Goal: Task Accomplishment & Management: Use online tool/utility

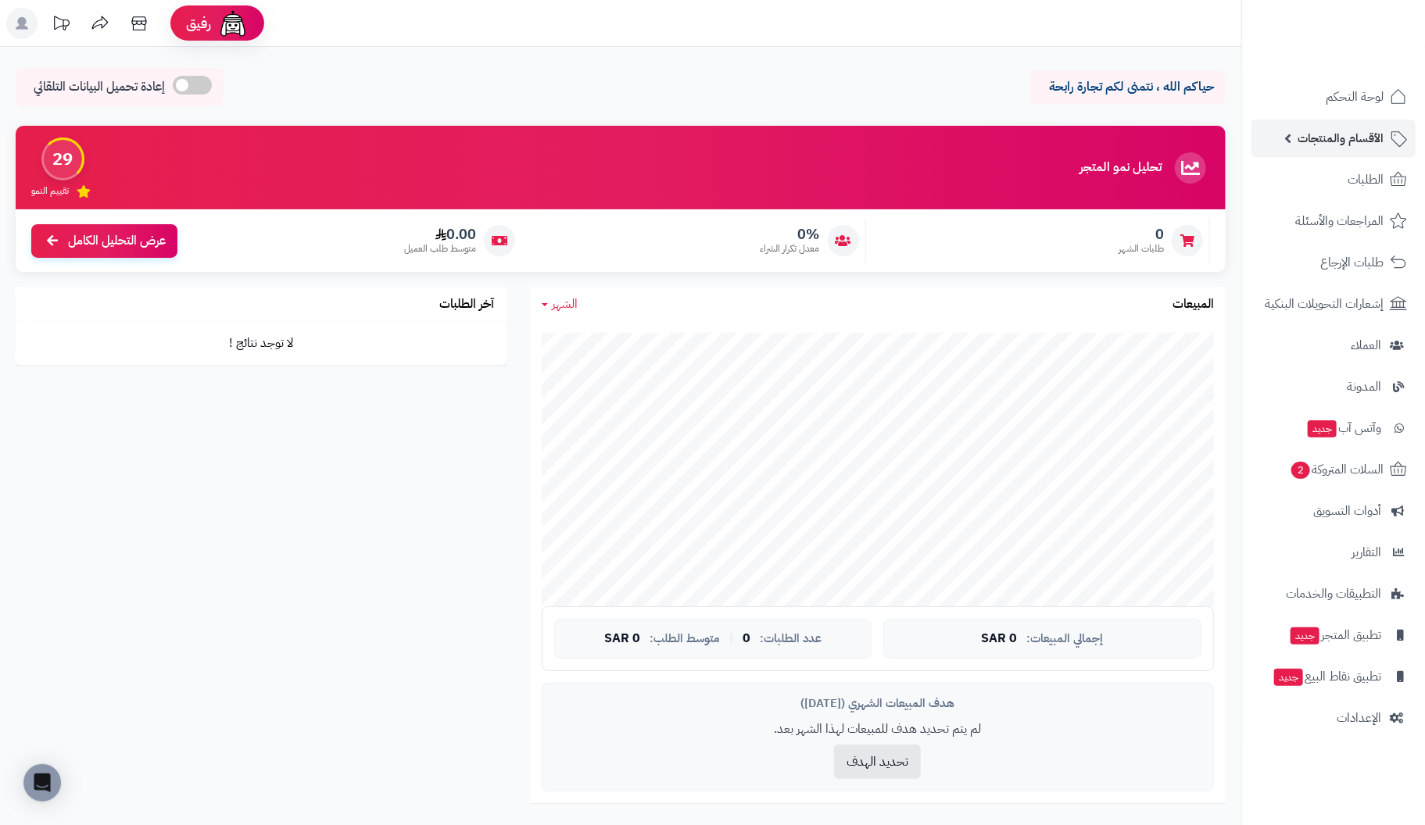
click at [1372, 139] on span "الأقسام والمنتجات" at bounding box center [1340, 138] width 86 height 22
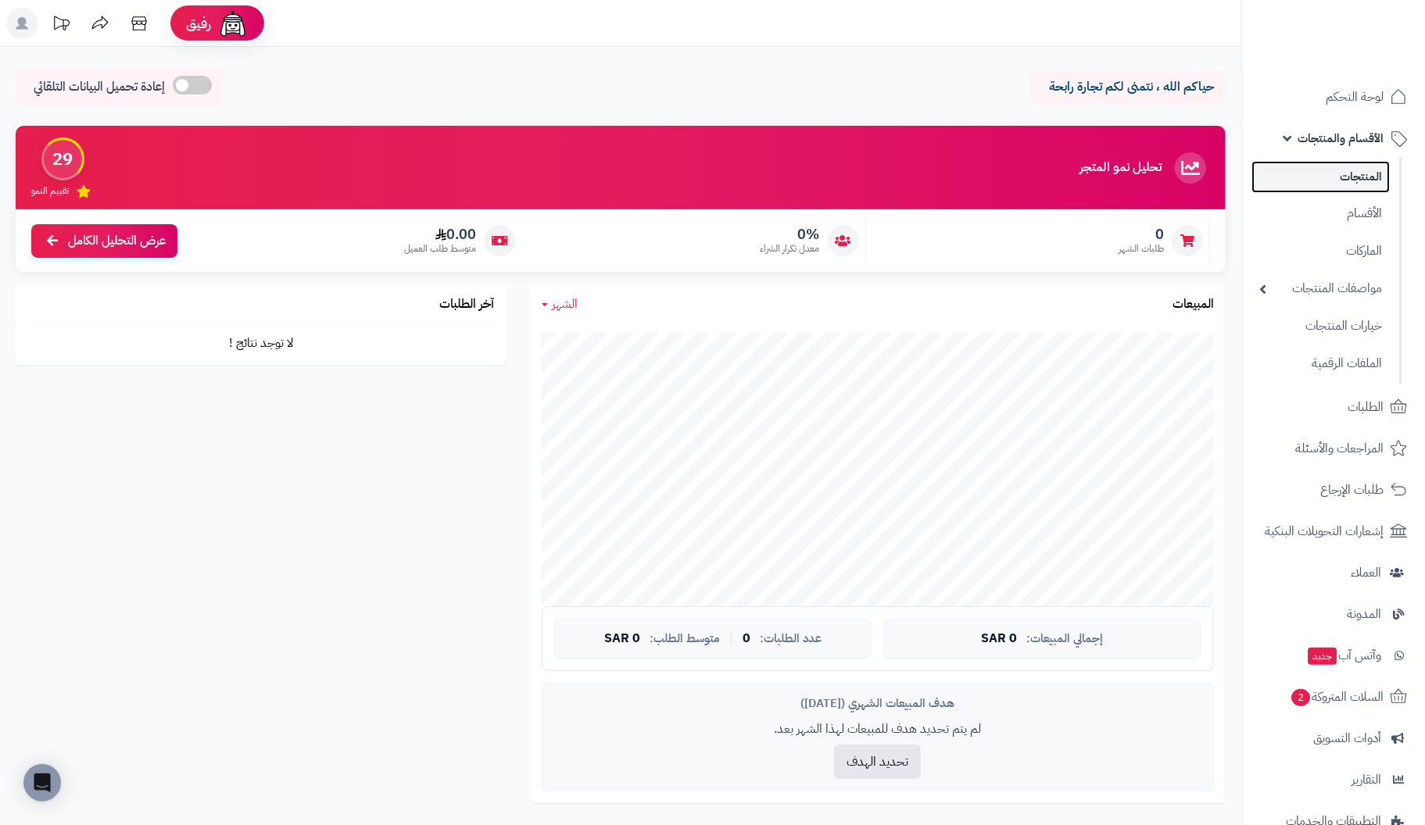
click at [1355, 180] on link "المنتجات" at bounding box center [1320, 177] width 138 height 32
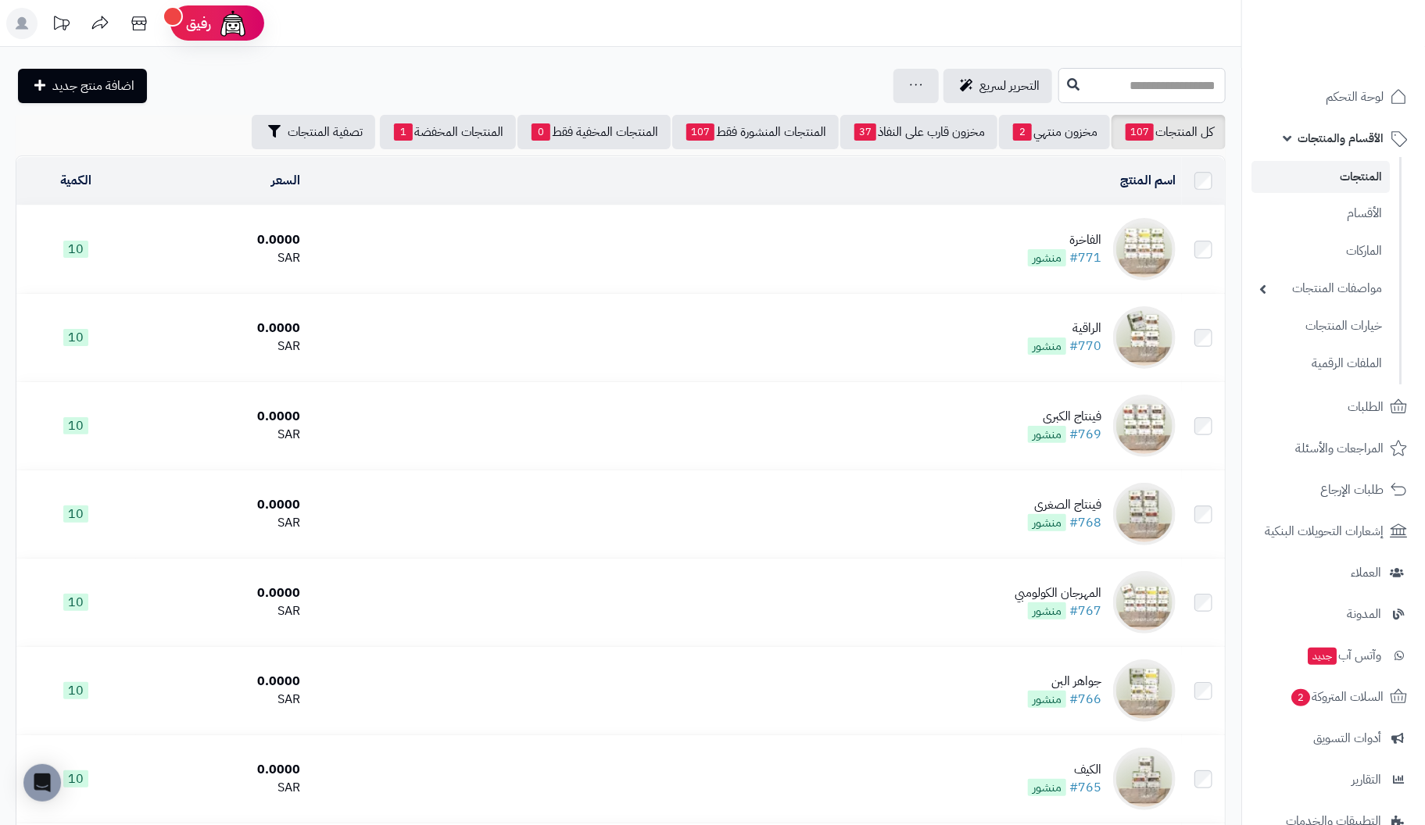
click at [1150, 90] on input "text" at bounding box center [1141, 85] width 167 height 35
type input "*******"
click at [1196, 116] on link "ميلانيو - إسبريسو" at bounding box center [1141, 123] width 167 height 29
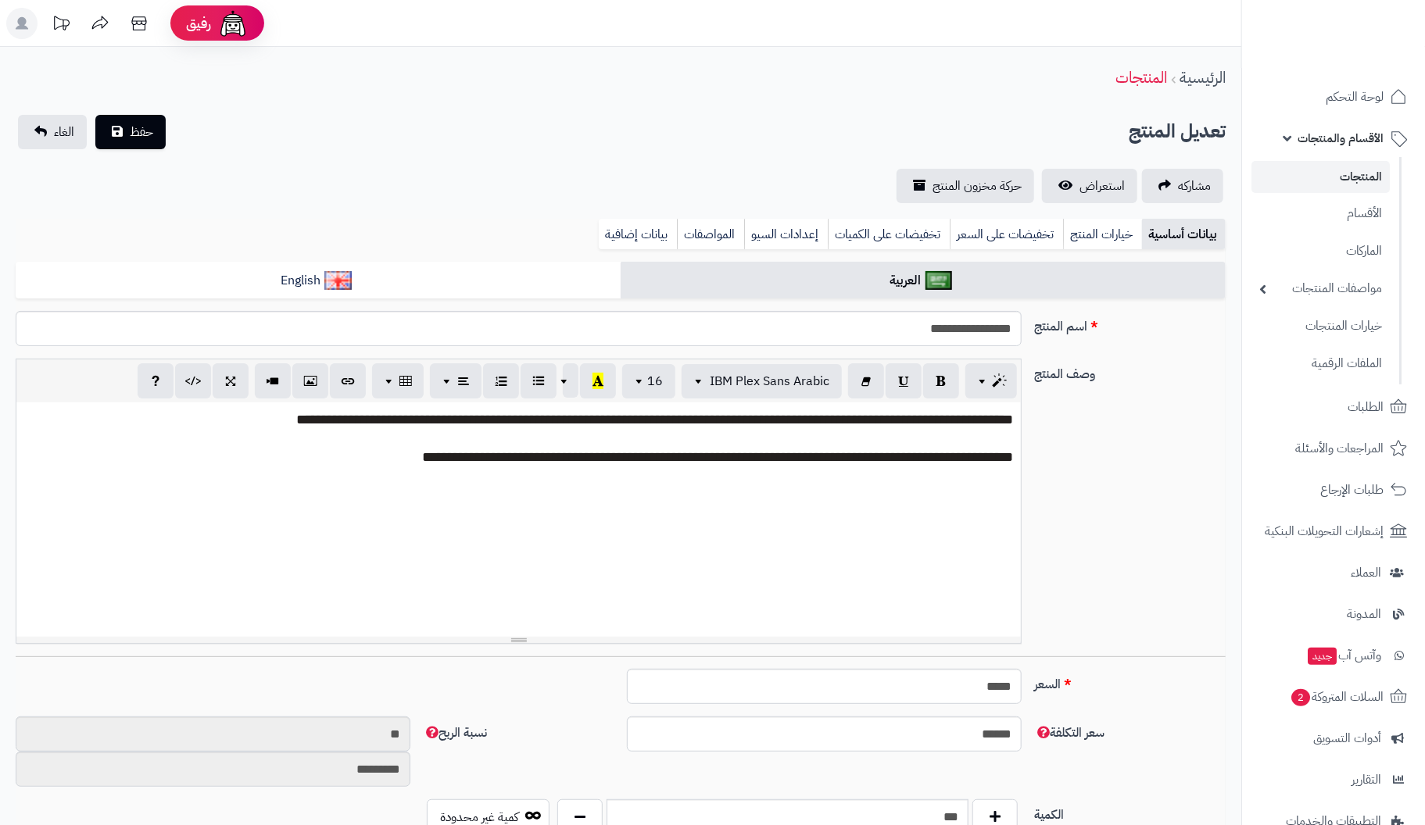
scroll to position [125, 0]
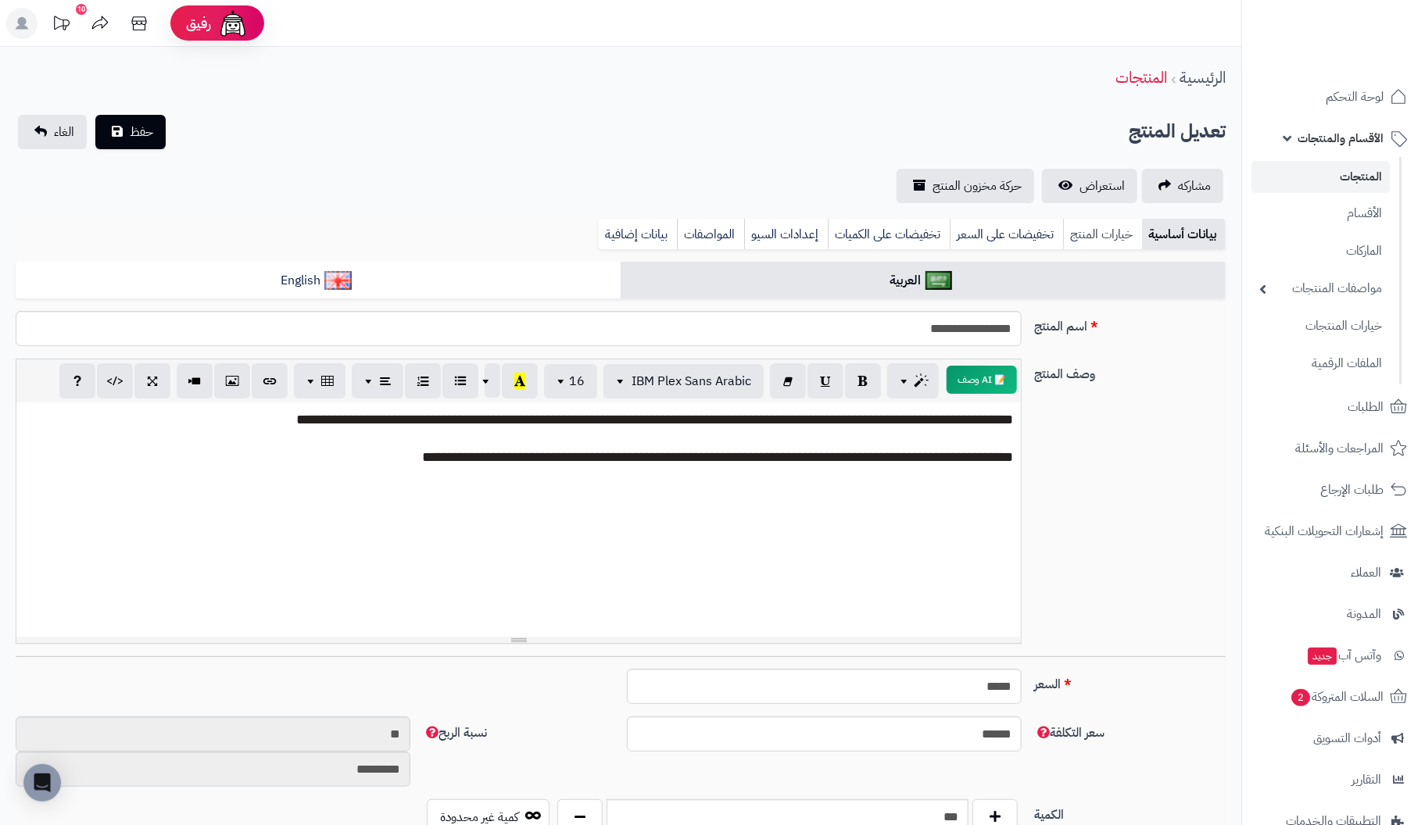
click at [1101, 234] on link "خيارات المنتج" at bounding box center [1102, 234] width 79 height 31
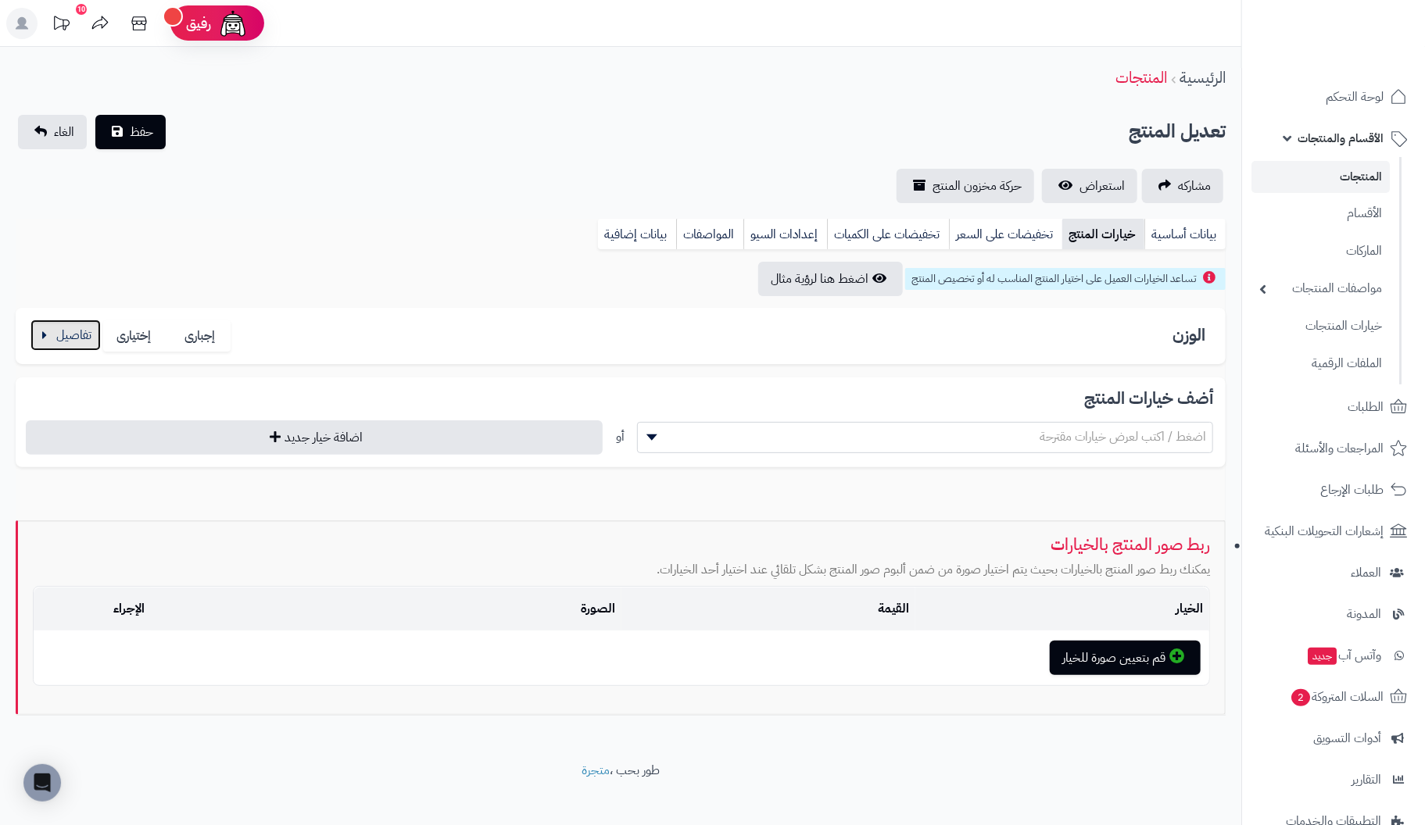
click at [63, 338] on button "button" at bounding box center [65, 335] width 70 height 31
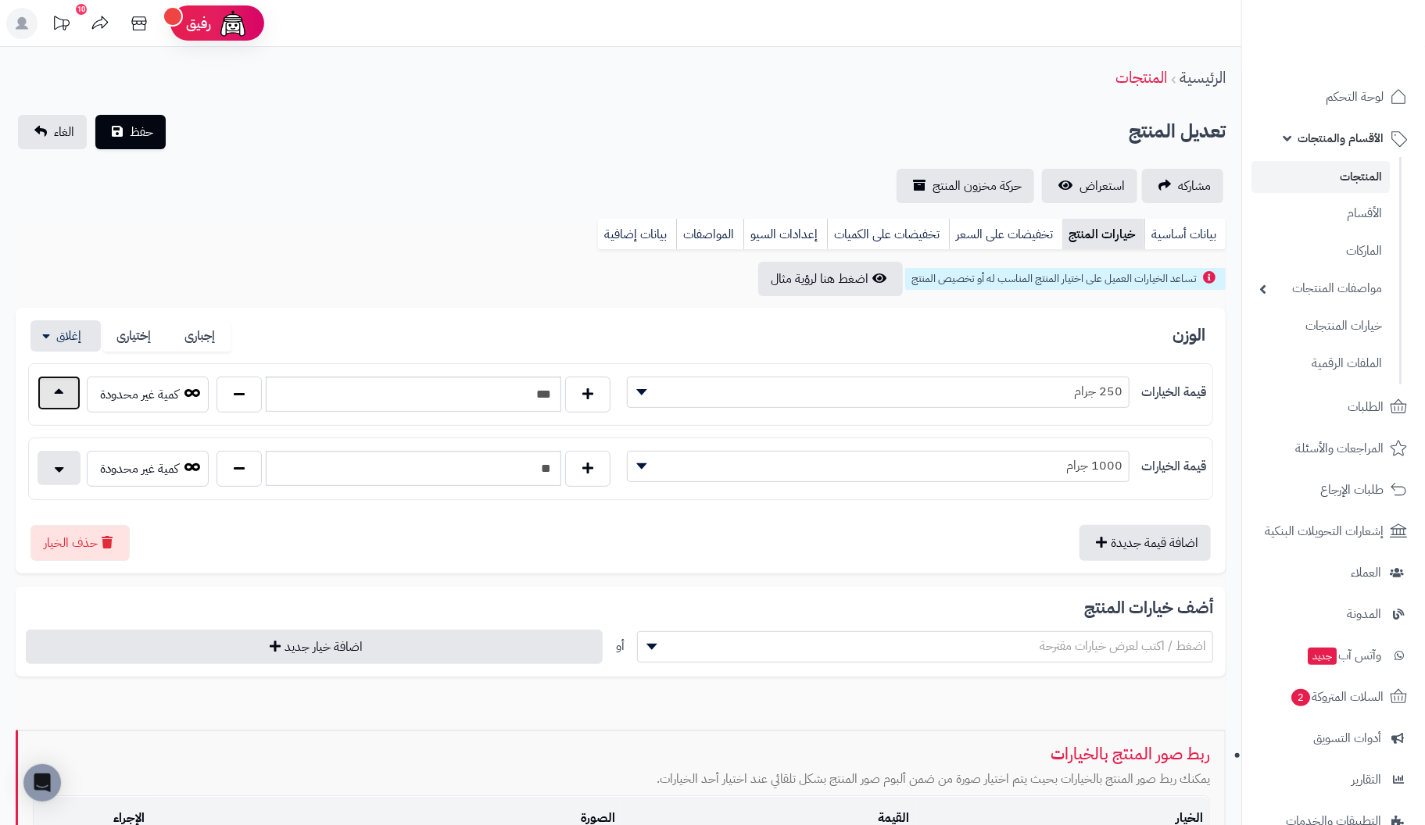
click at [60, 388] on button "button" at bounding box center [59, 393] width 43 height 34
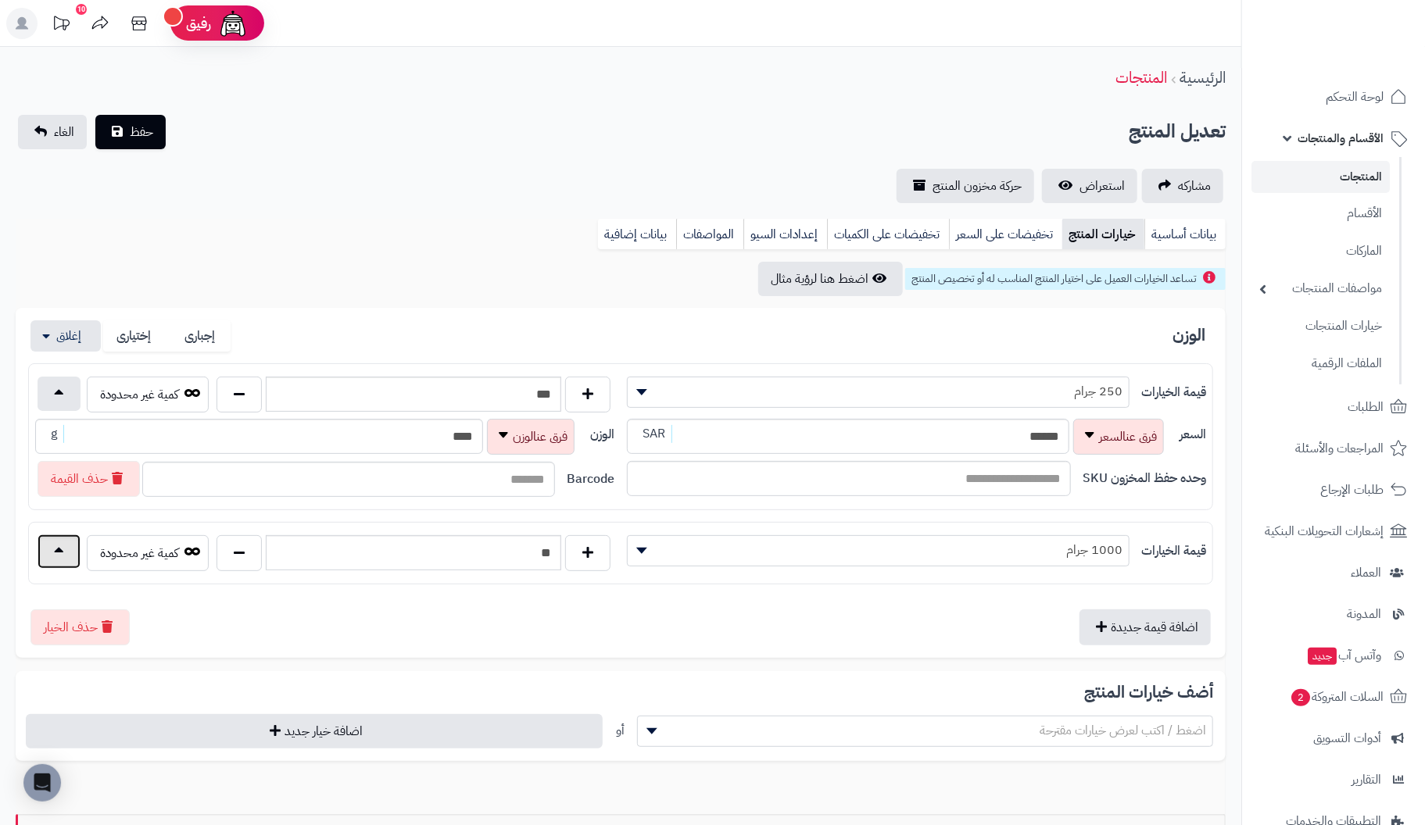
click at [52, 549] on button "button" at bounding box center [59, 552] width 43 height 34
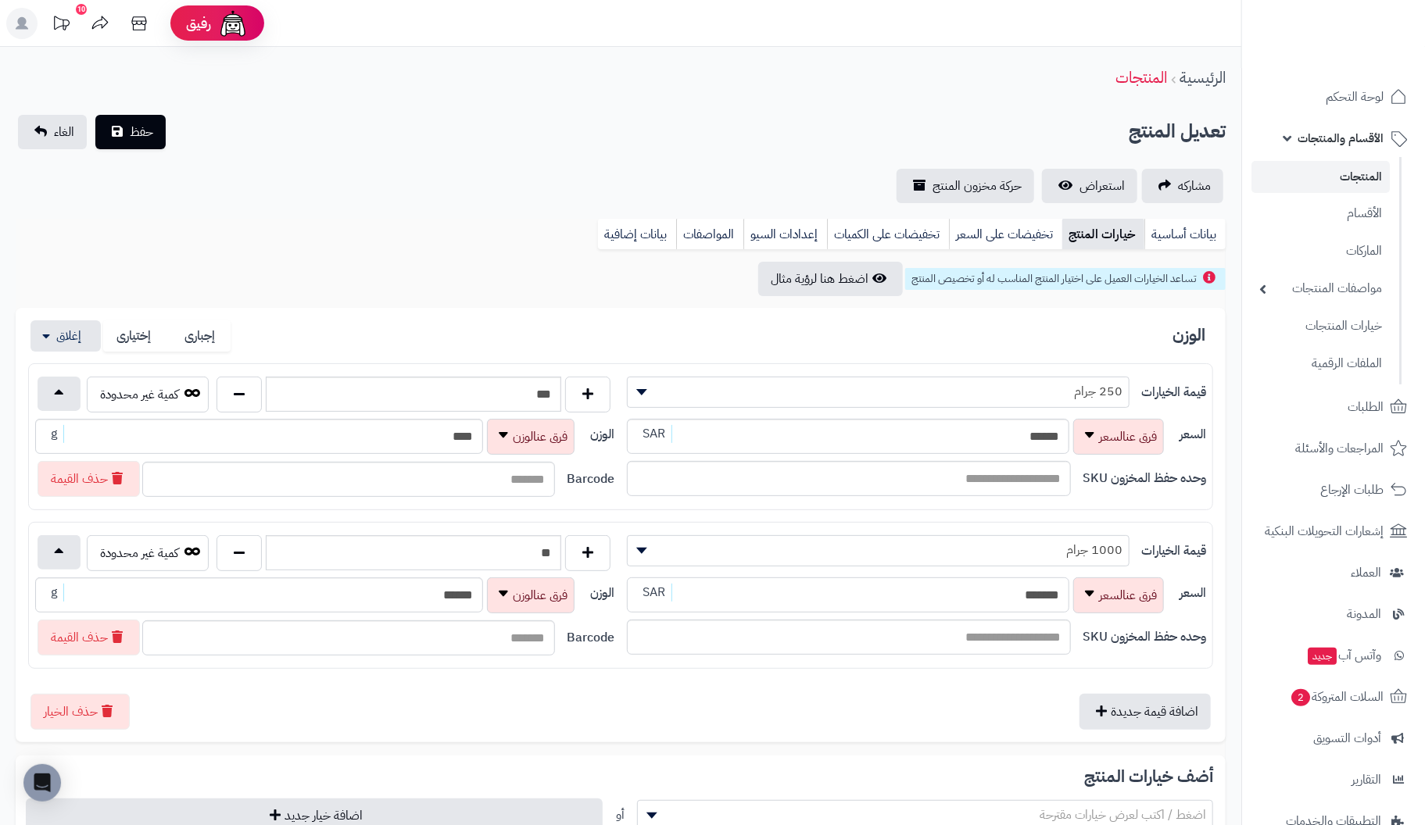
click at [998, 593] on input "*******" at bounding box center [848, 595] width 442 height 35
click at [1202, 229] on link "بيانات أساسية" at bounding box center [1184, 234] width 81 height 31
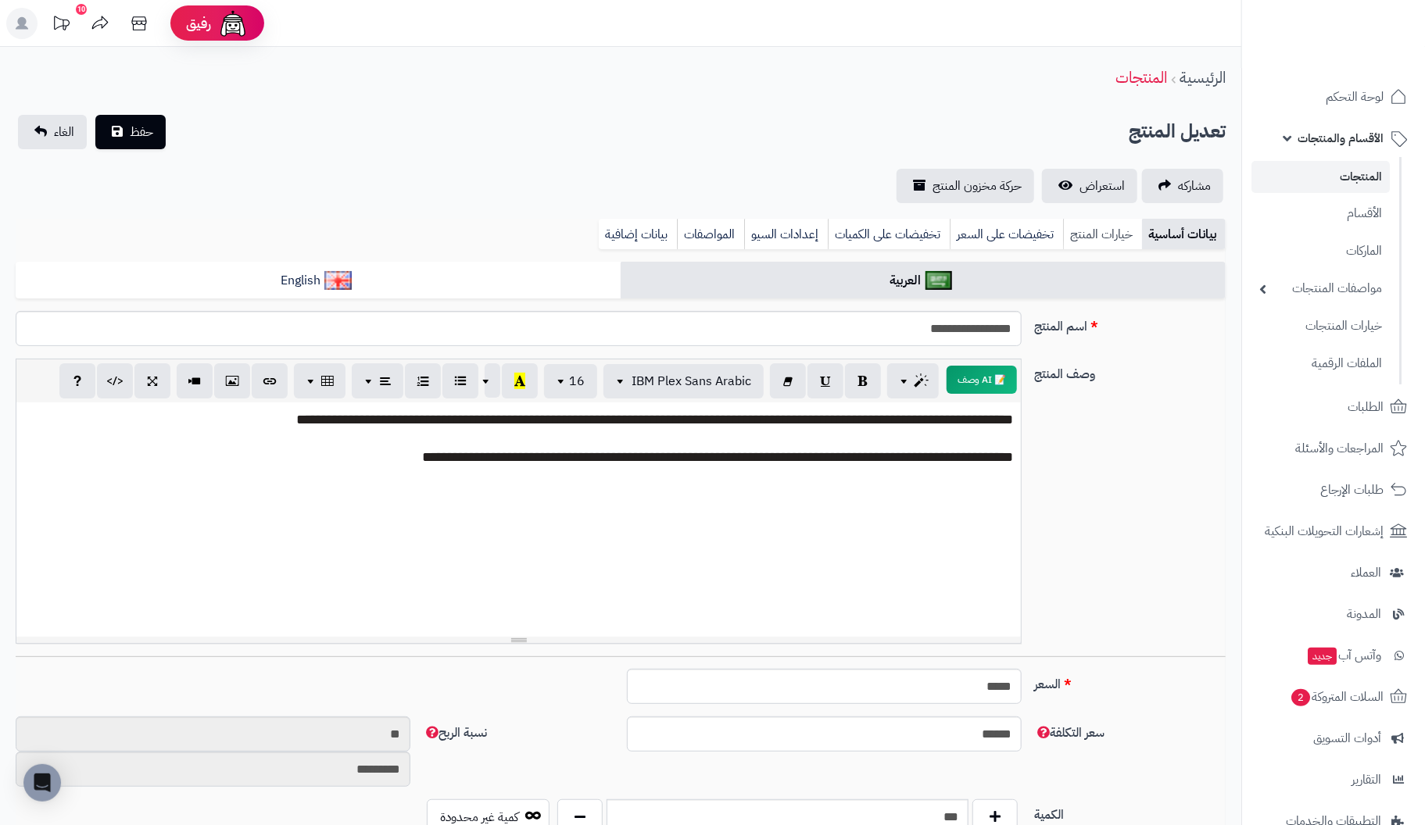
click at [1116, 232] on link "خيارات المنتج" at bounding box center [1102, 234] width 79 height 31
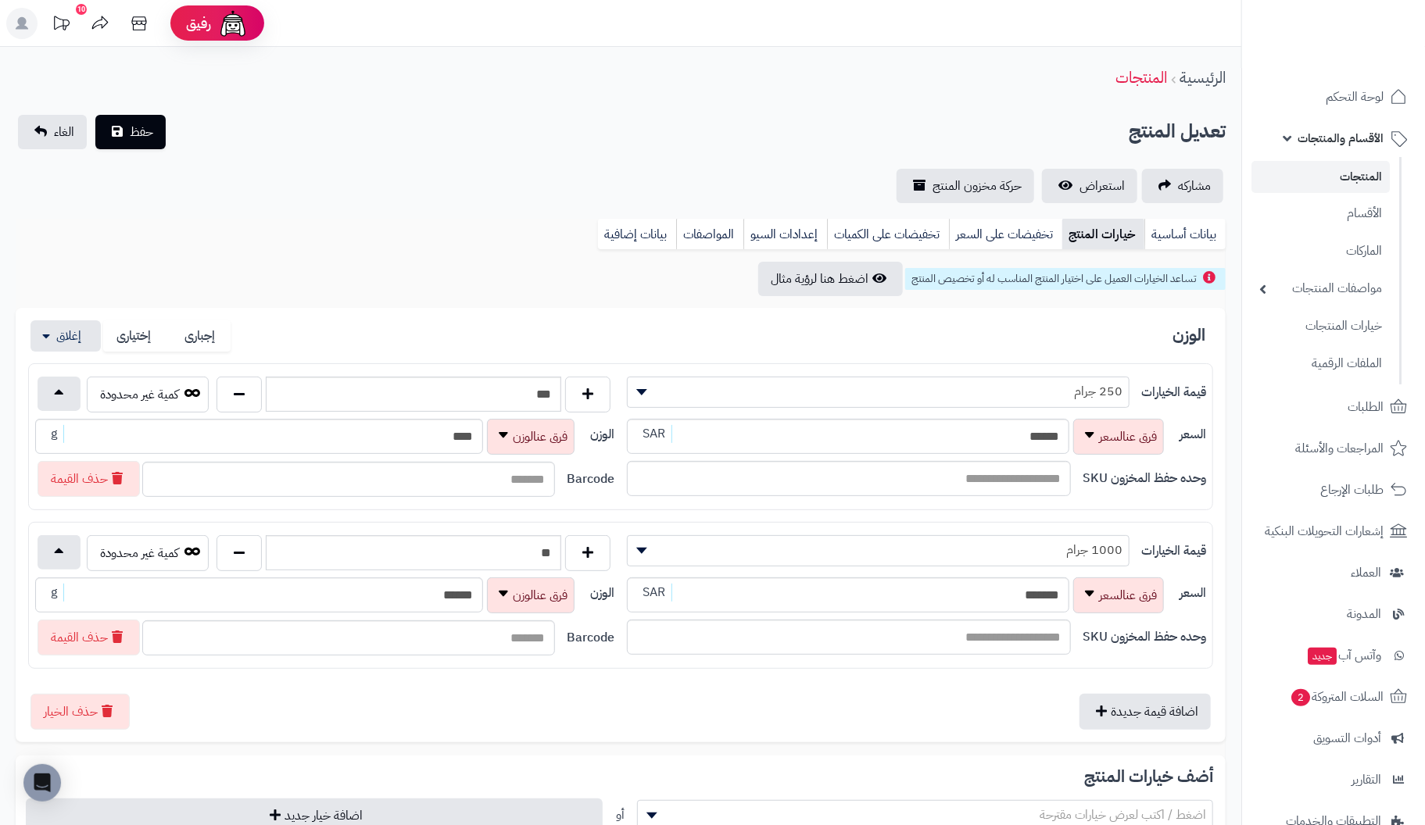
click at [1348, 174] on link "المنتجات" at bounding box center [1320, 177] width 138 height 32
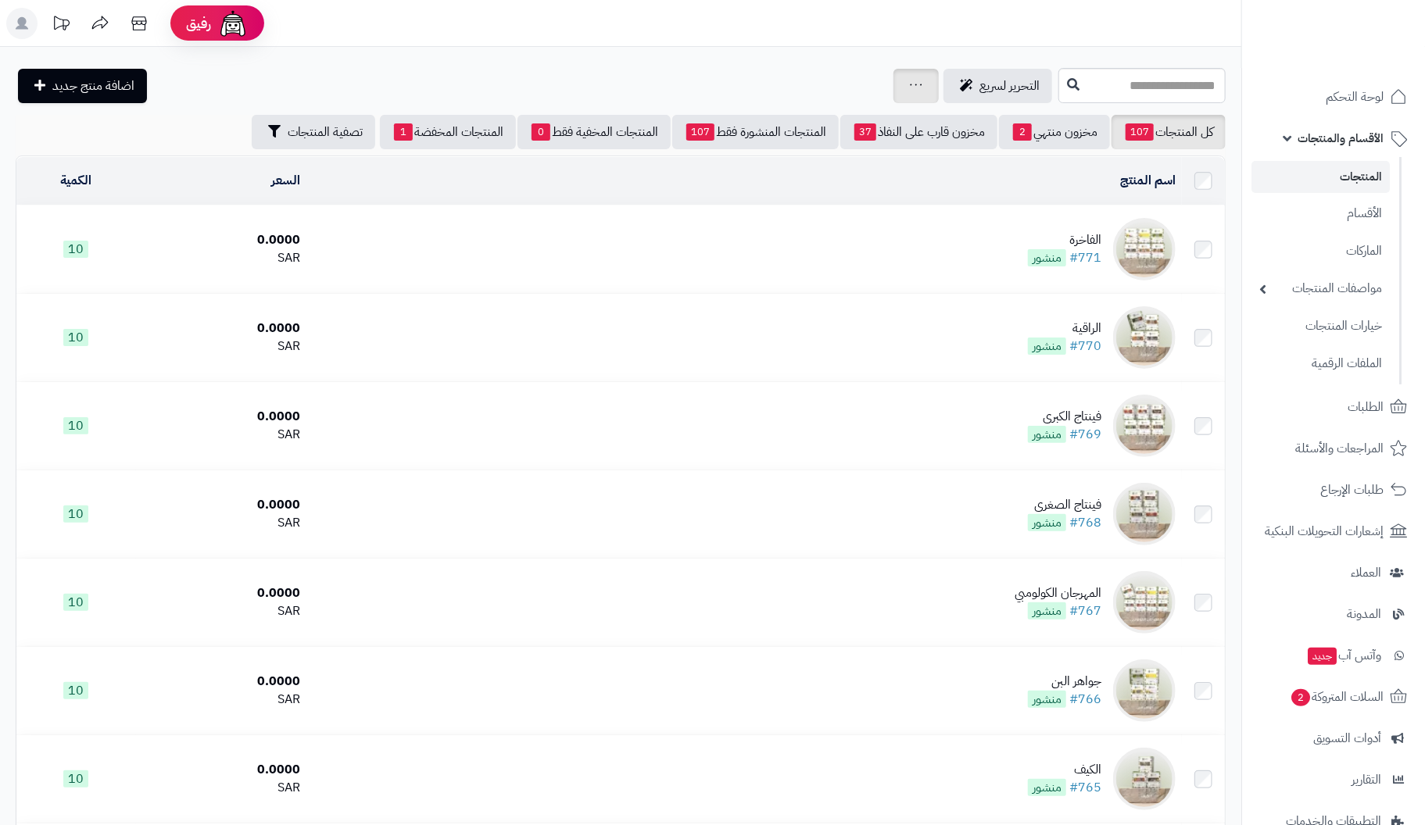
click at [910, 88] on icon at bounding box center [916, 85] width 13 height 10
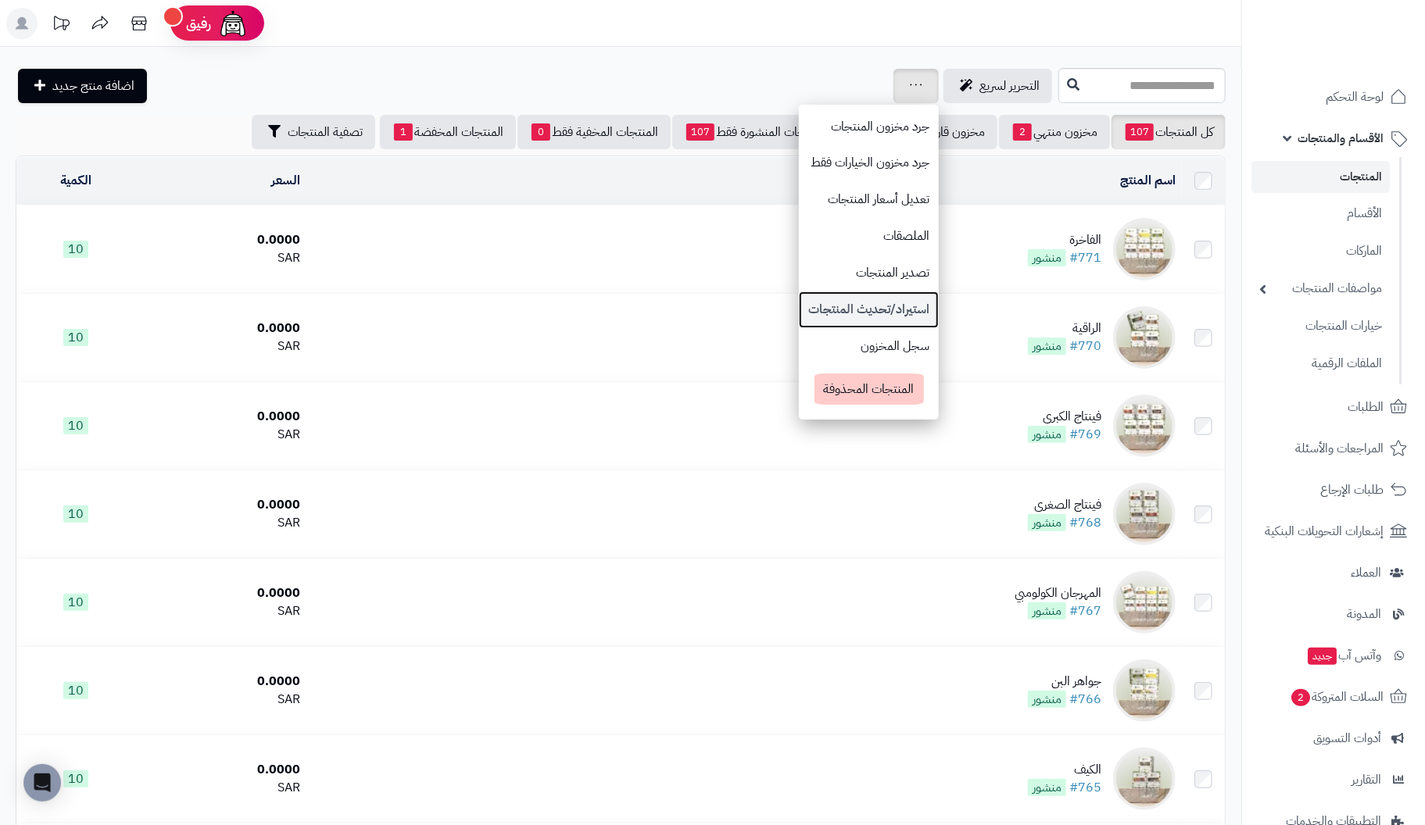
click at [799, 304] on link "استيراد/تحديث المنتجات" at bounding box center [869, 310] width 140 height 37
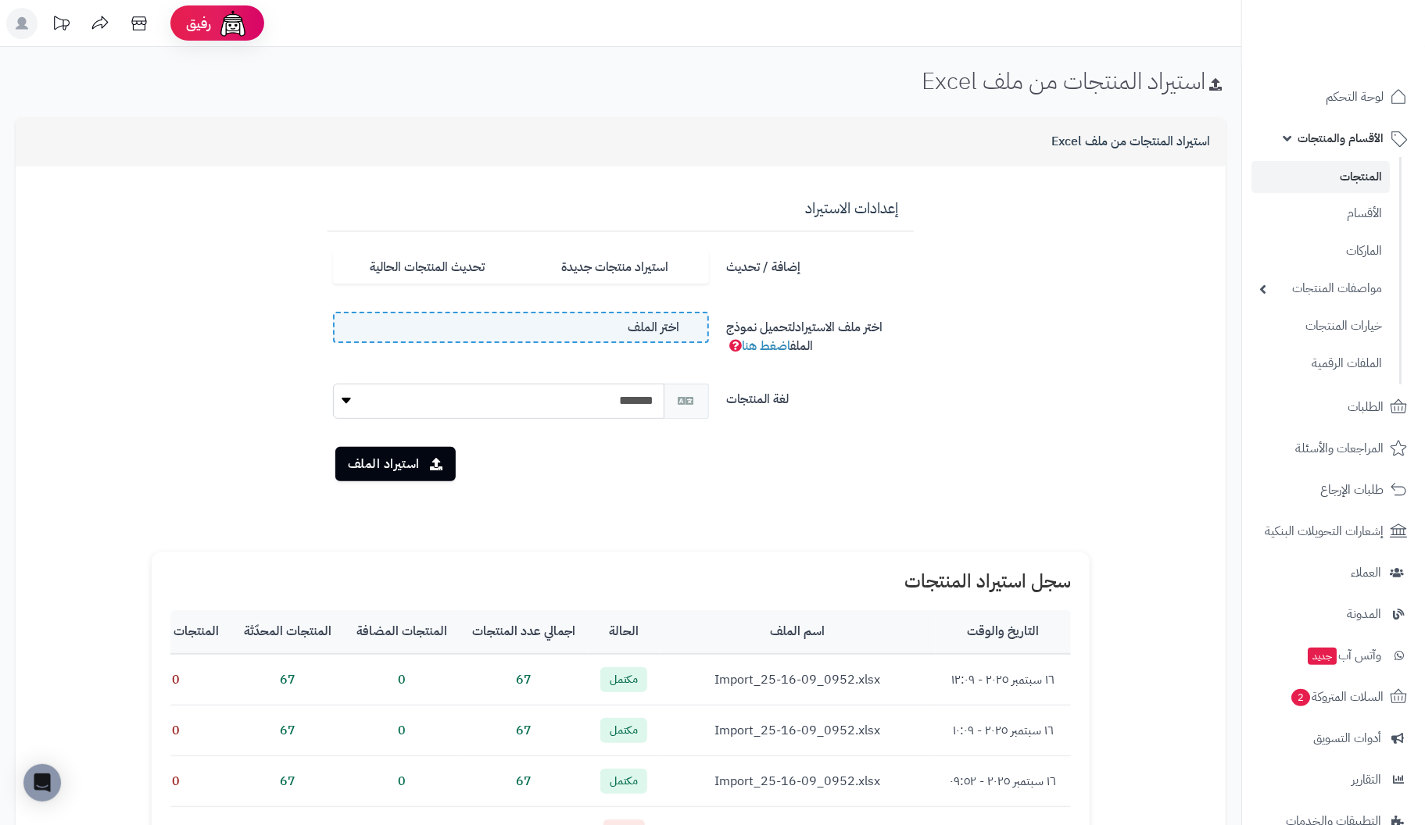
click at [591, 331] on label "اختر الملف" at bounding box center [521, 327] width 376 height 31
click at [0, 0] on input "اختر الملف" at bounding box center [0, 0] width 0 height 0
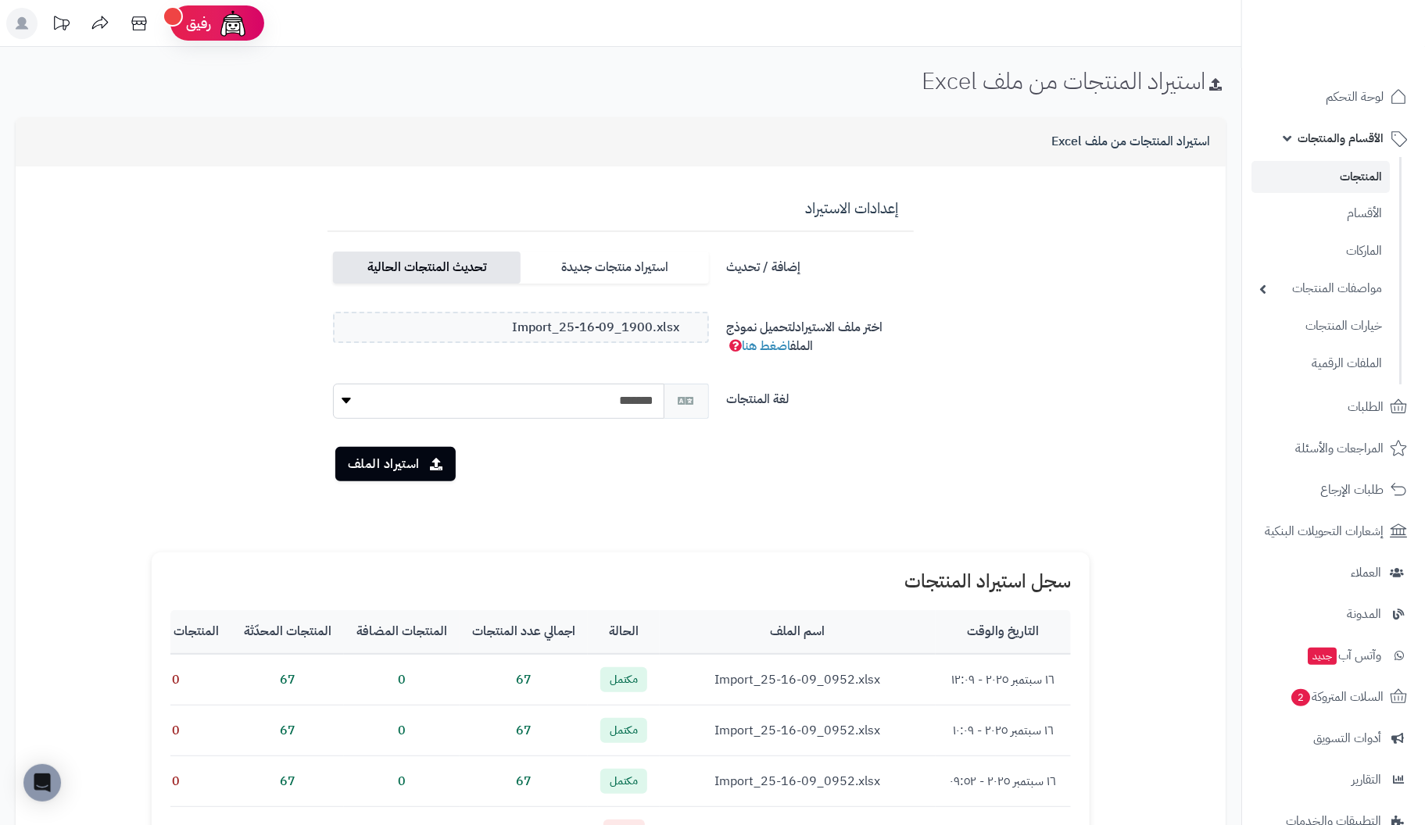
click at [440, 274] on label "تحديث المنتجات الحالية" at bounding box center [427, 268] width 188 height 32
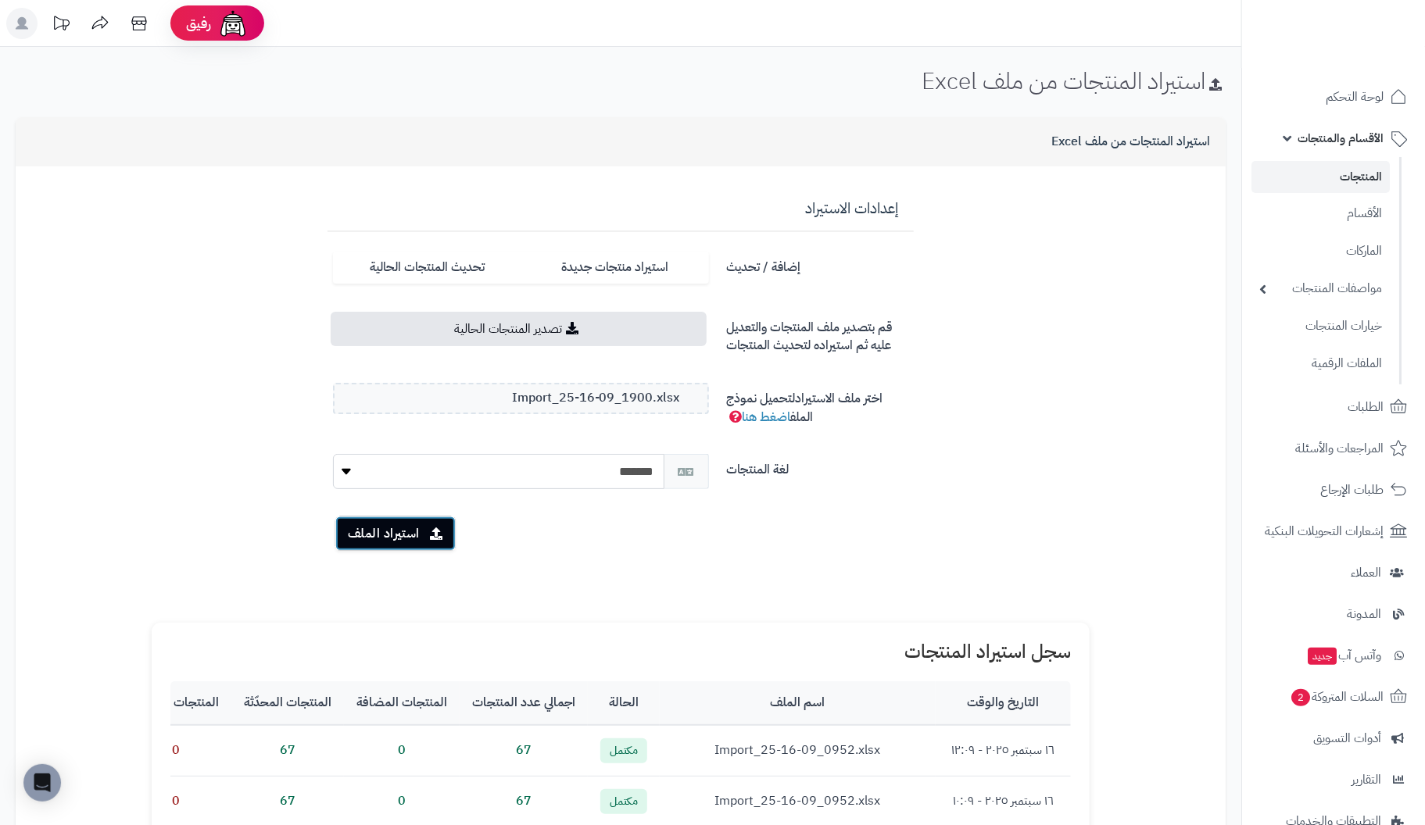
click at [377, 535] on button "استيراد الملف" at bounding box center [395, 534] width 120 height 34
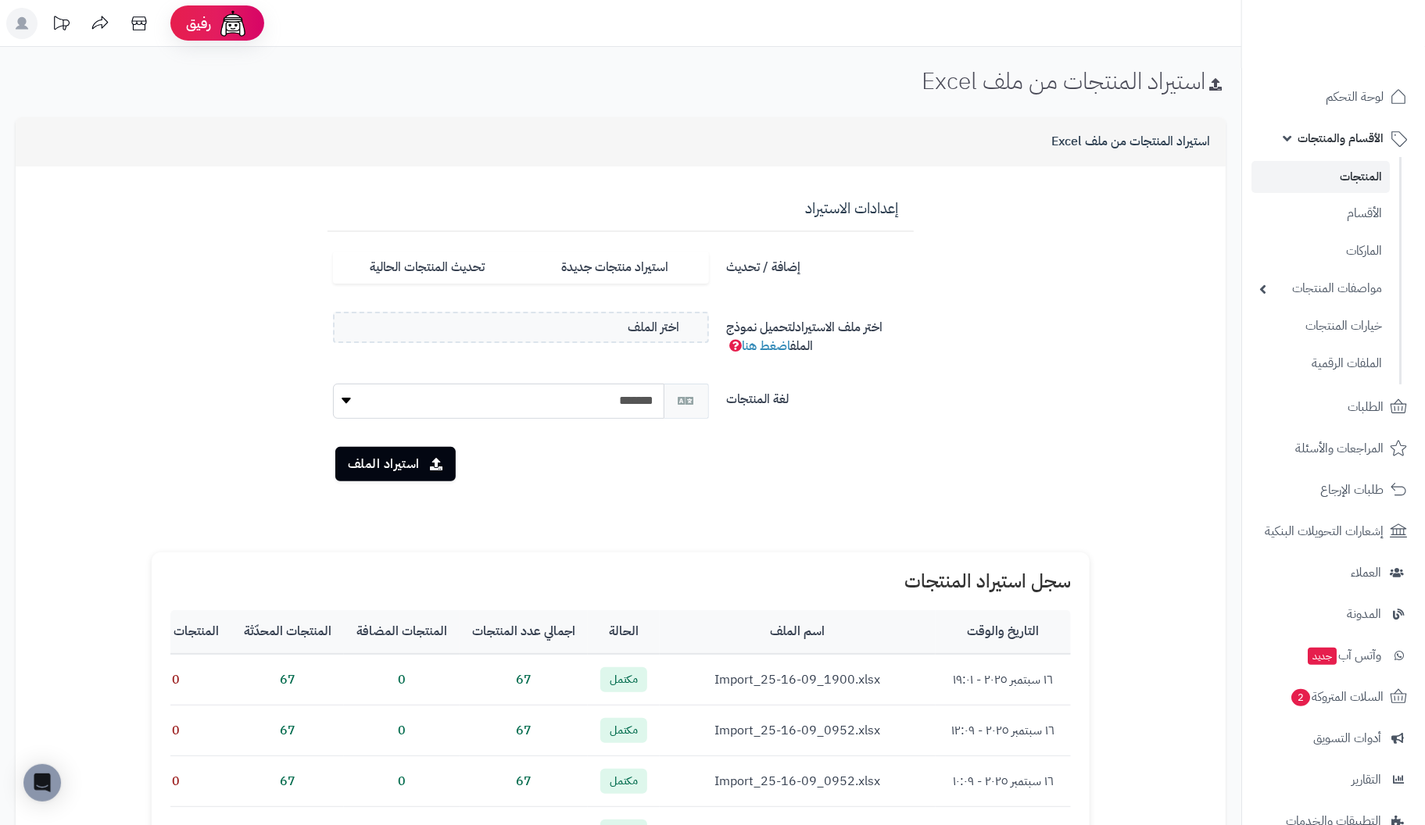
click at [1357, 167] on link "المنتجات" at bounding box center [1320, 177] width 138 height 32
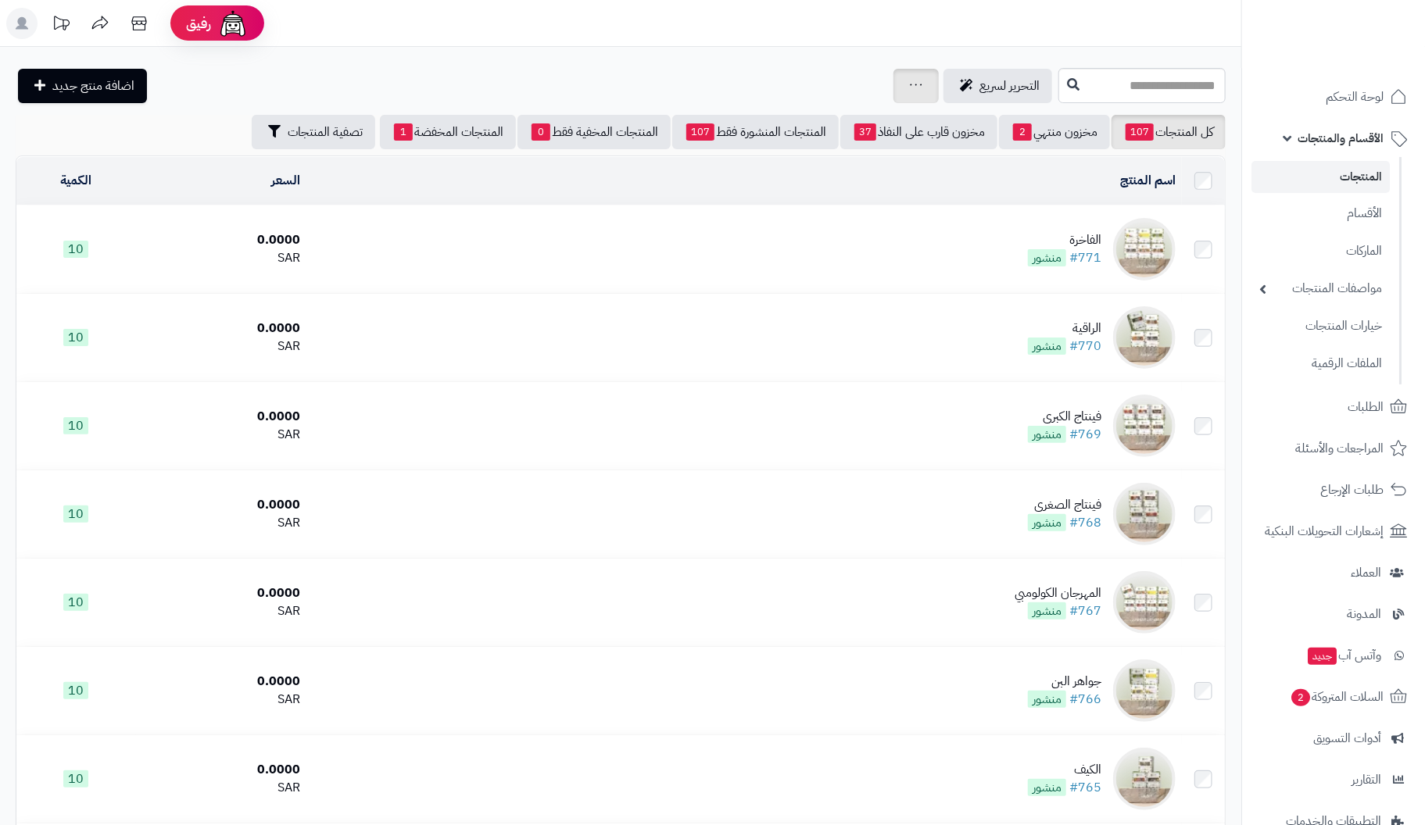
click at [910, 87] on icon at bounding box center [916, 85] width 13 height 10
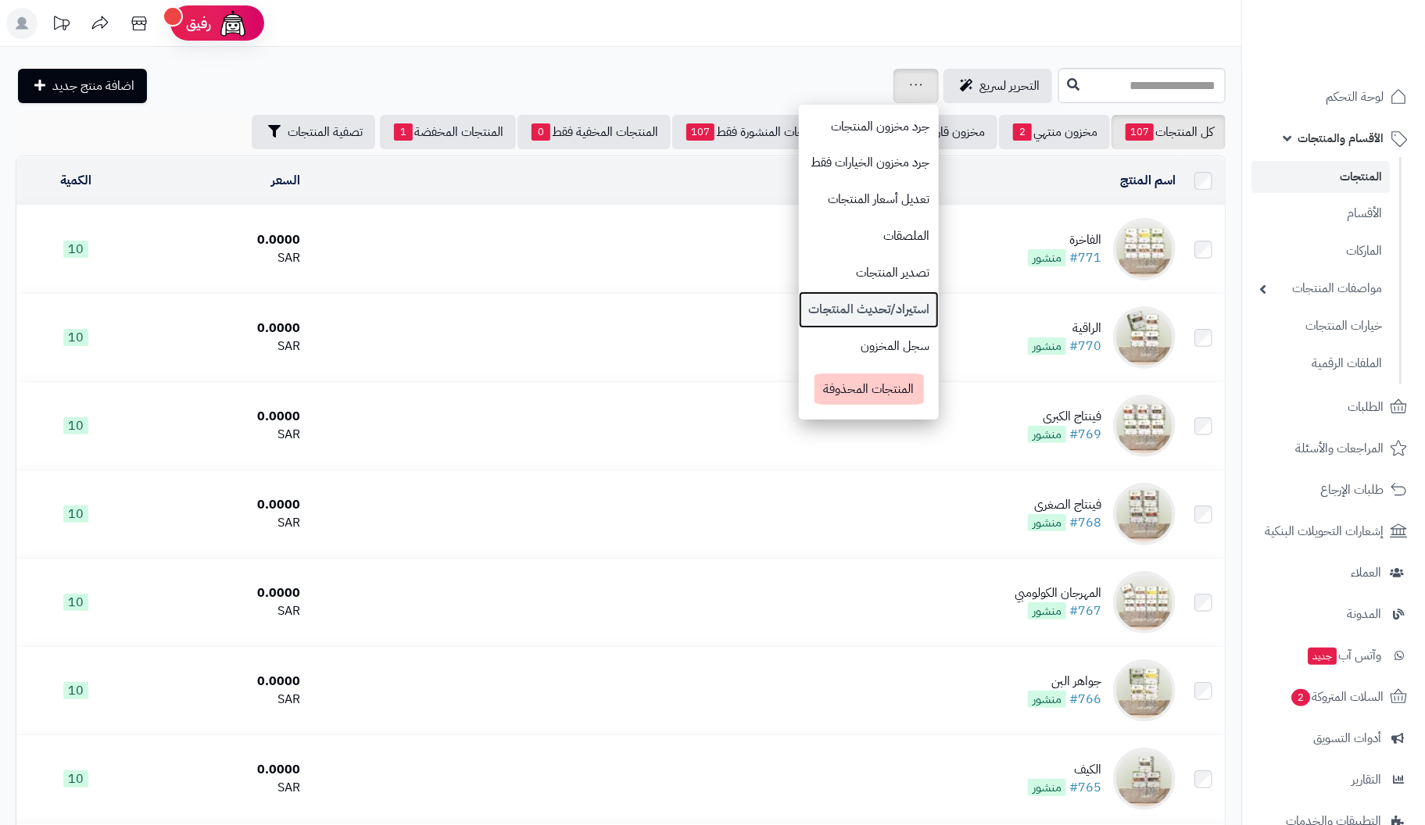
click at [813, 305] on link "استيراد/تحديث المنتجات" at bounding box center [869, 310] width 140 height 37
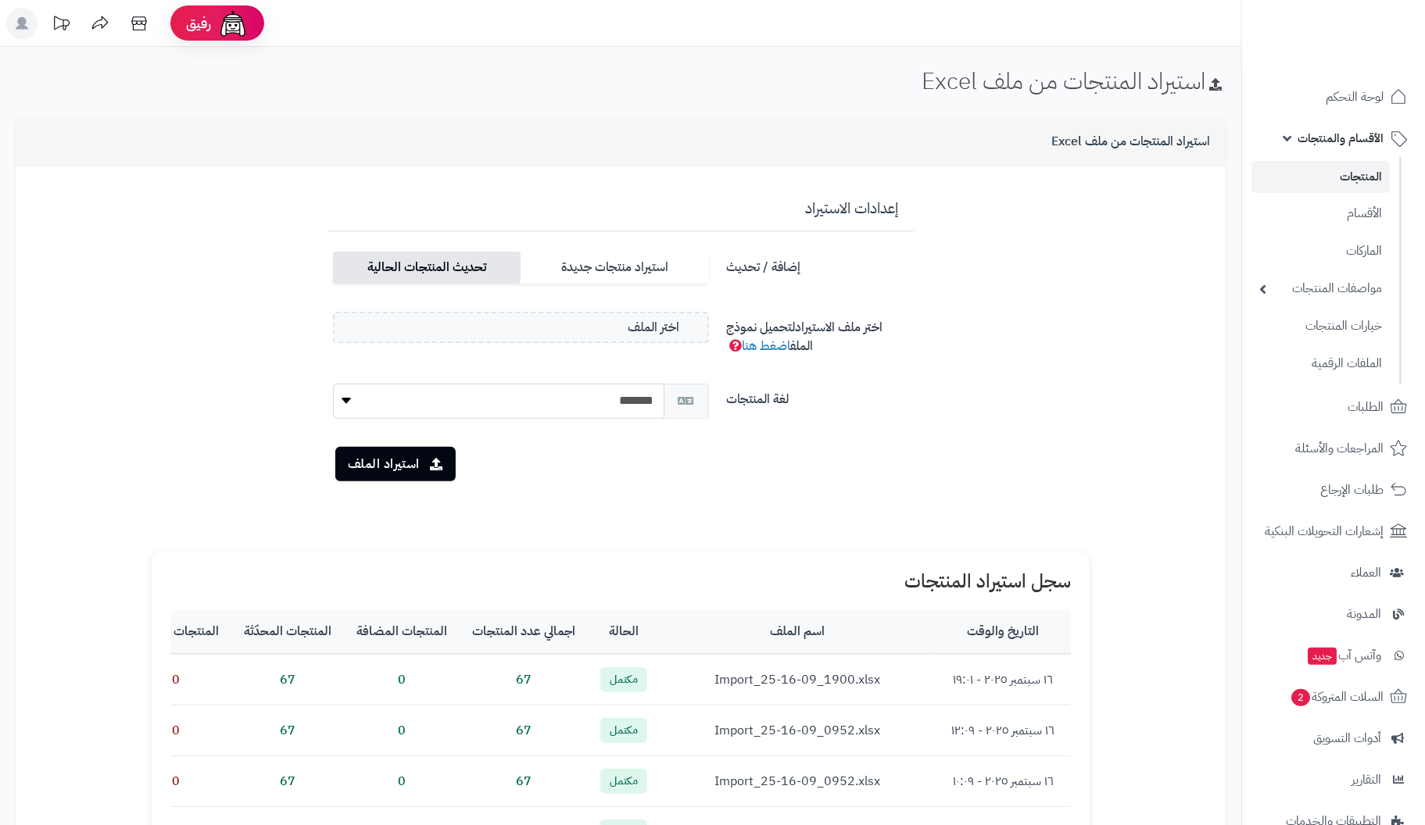
click at [489, 279] on label "تحديث المنتجات الحالية" at bounding box center [427, 268] width 188 height 32
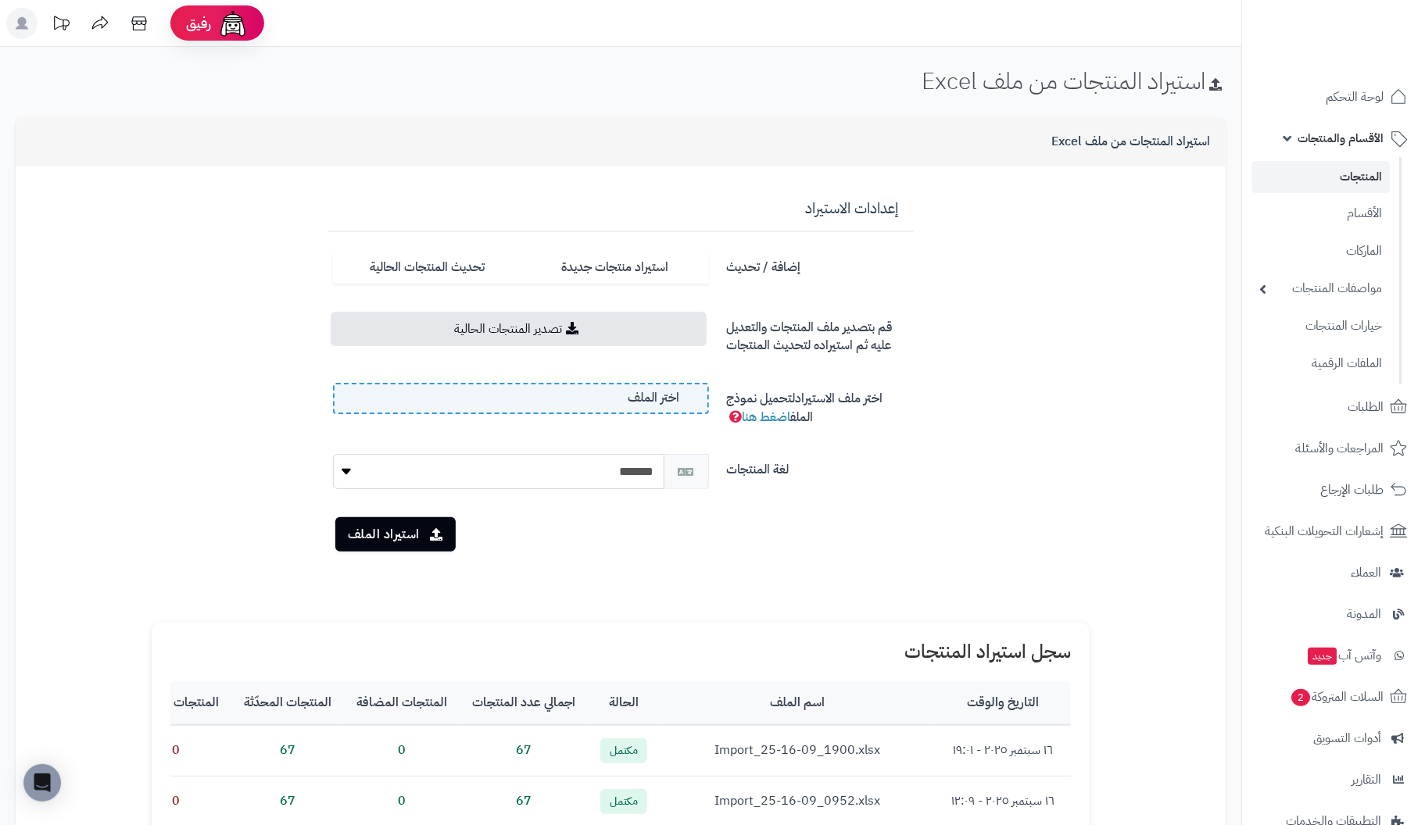
click at [508, 395] on label "اختر الملف" at bounding box center [521, 398] width 376 height 31
click at [0, 0] on input "اختر الملف" at bounding box center [0, 0] width 0 height 0
click at [413, 535] on button "استيراد الملف" at bounding box center [395, 534] width 120 height 34
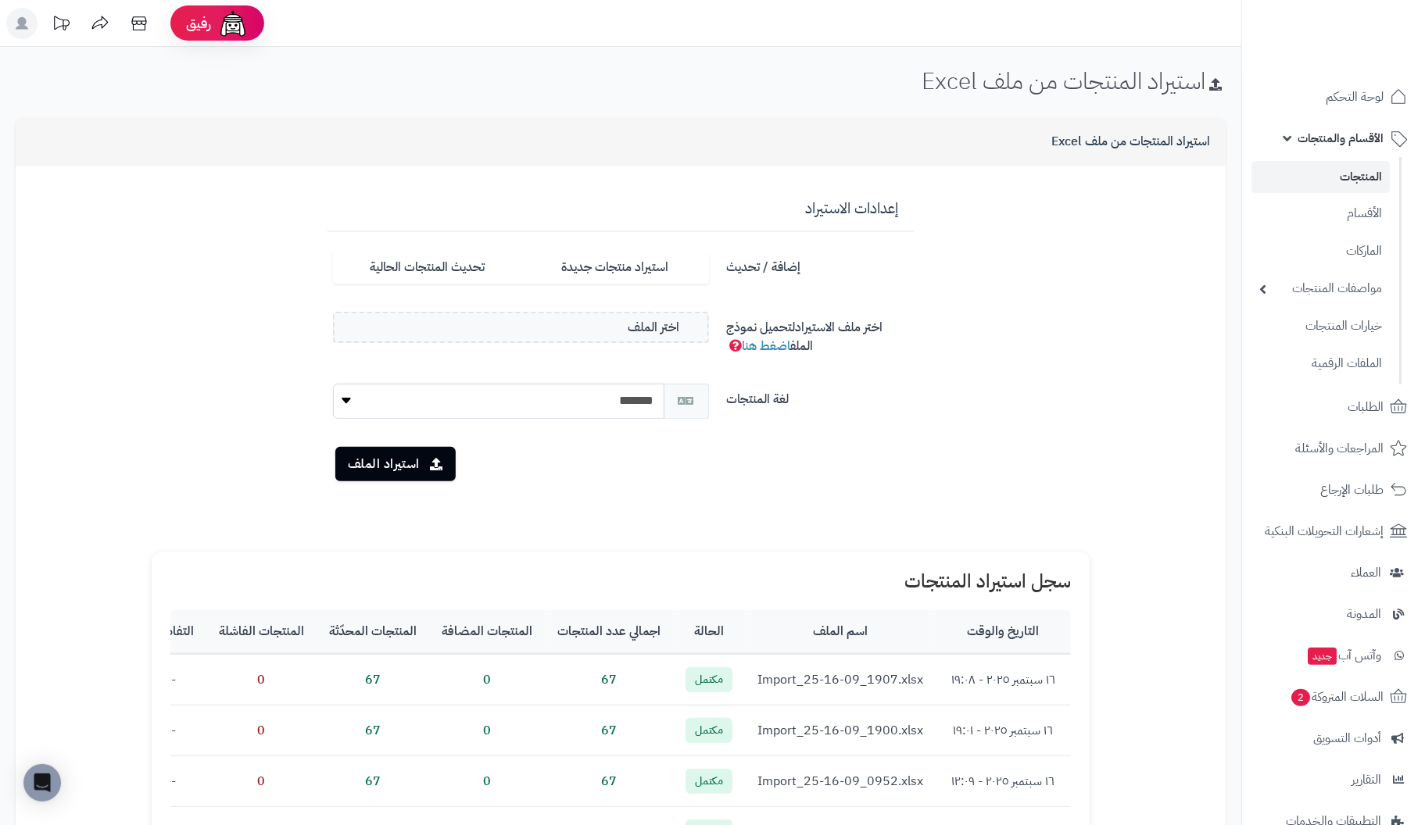
click at [1359, 168] on link "المنتجات" at bounding box center [1320, 177] width 138 height 32
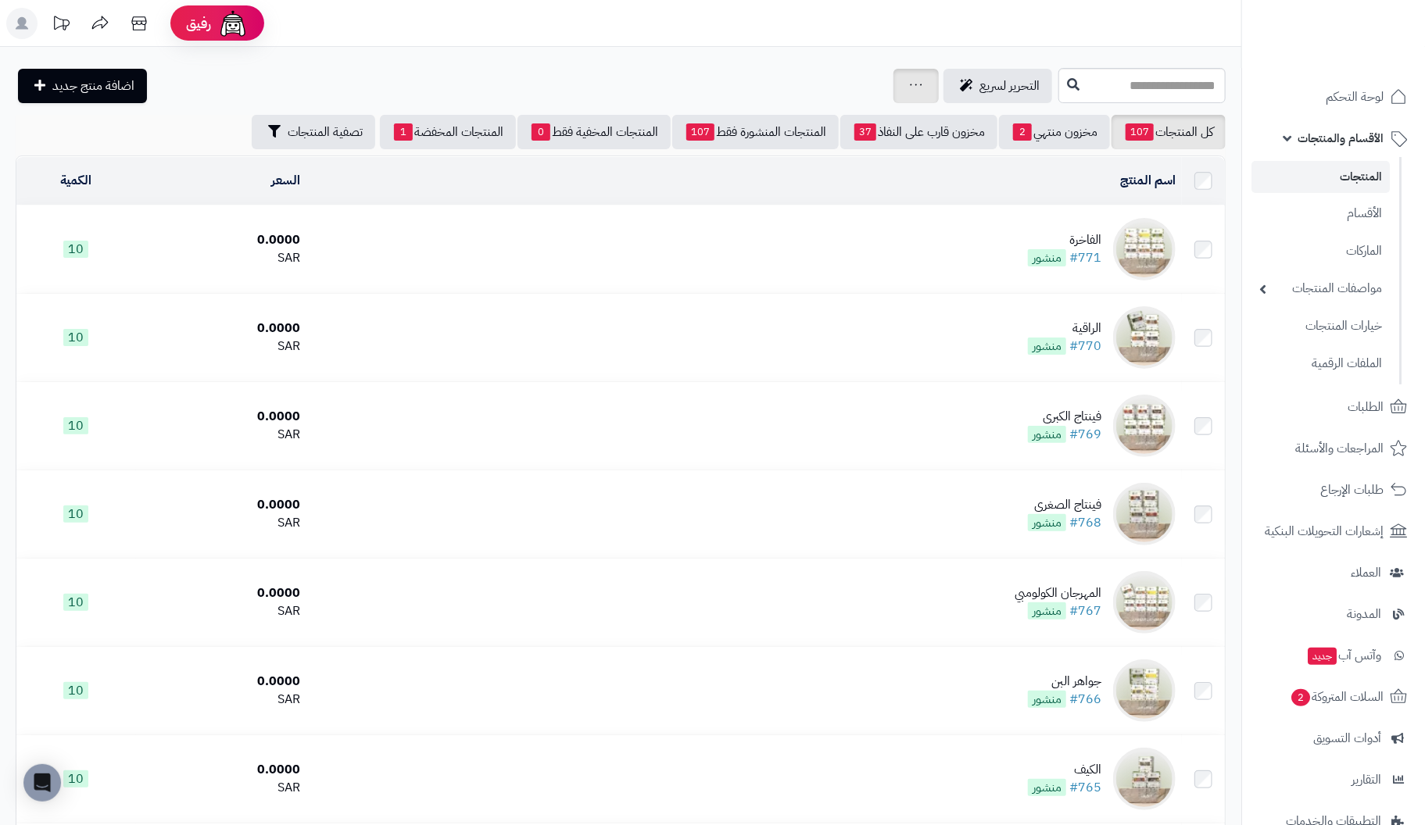
click at [893, 84] on div "جرد مخزون المنتجات جرد مخزون الخيارات فقط تعديل أسعار المنتجات الملصقات تصدير ا…" at bounding box center [915, 86] width 45 height 34
click at [893, 90] on div "جرد مخزون المنتجات جرد مخزون الخيارات فقط تعديل أسعار المنتجات الملصقات تصدير ا…" at bounding box center [915, 86] width 45 height 34
click at [910, 80] on icon at bounding box center [916, 85] width 13 height 10
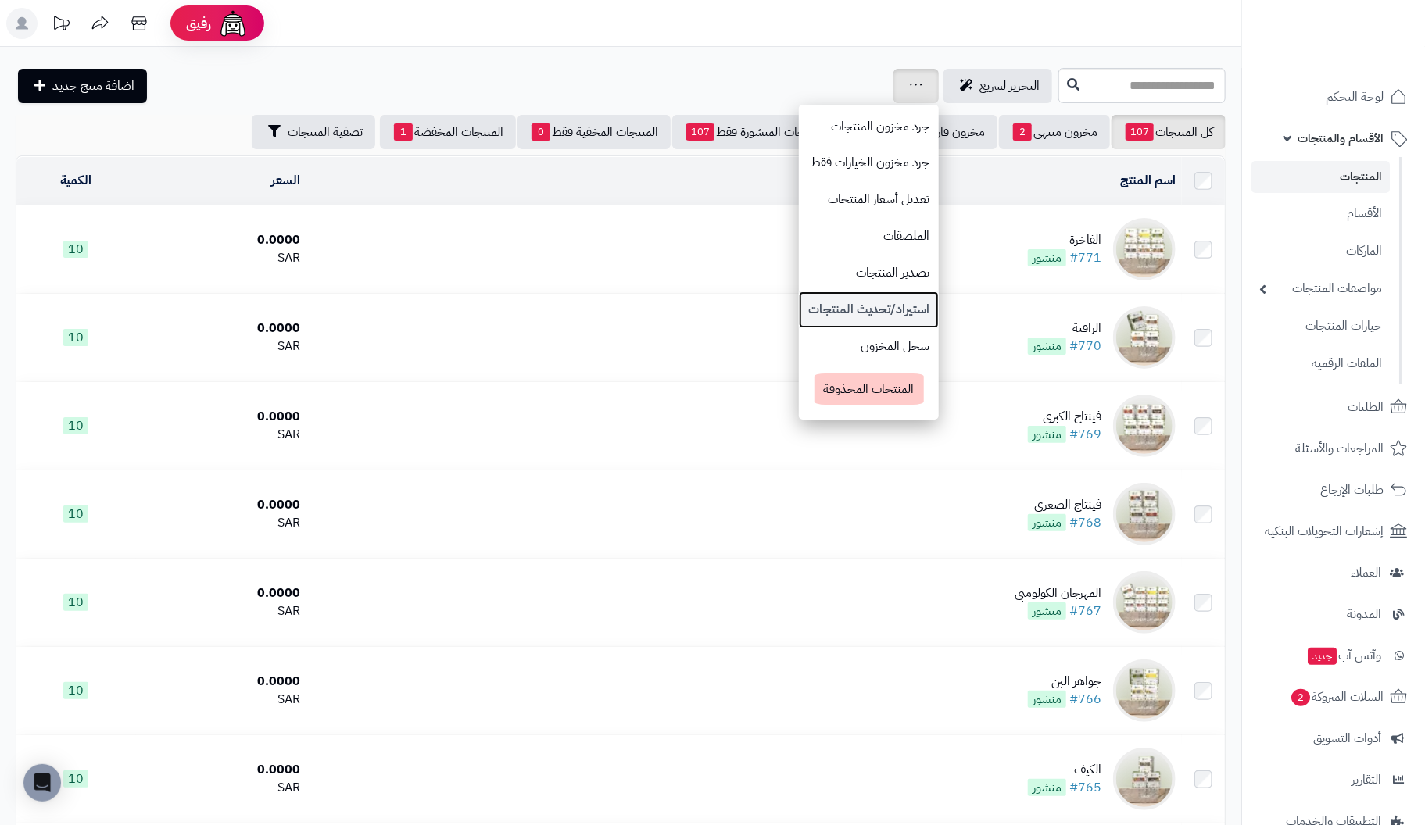
click at [800, 305] on link "استيراد/تحديث المنتجات" at bounding box center [869, 310] width 140 height 37
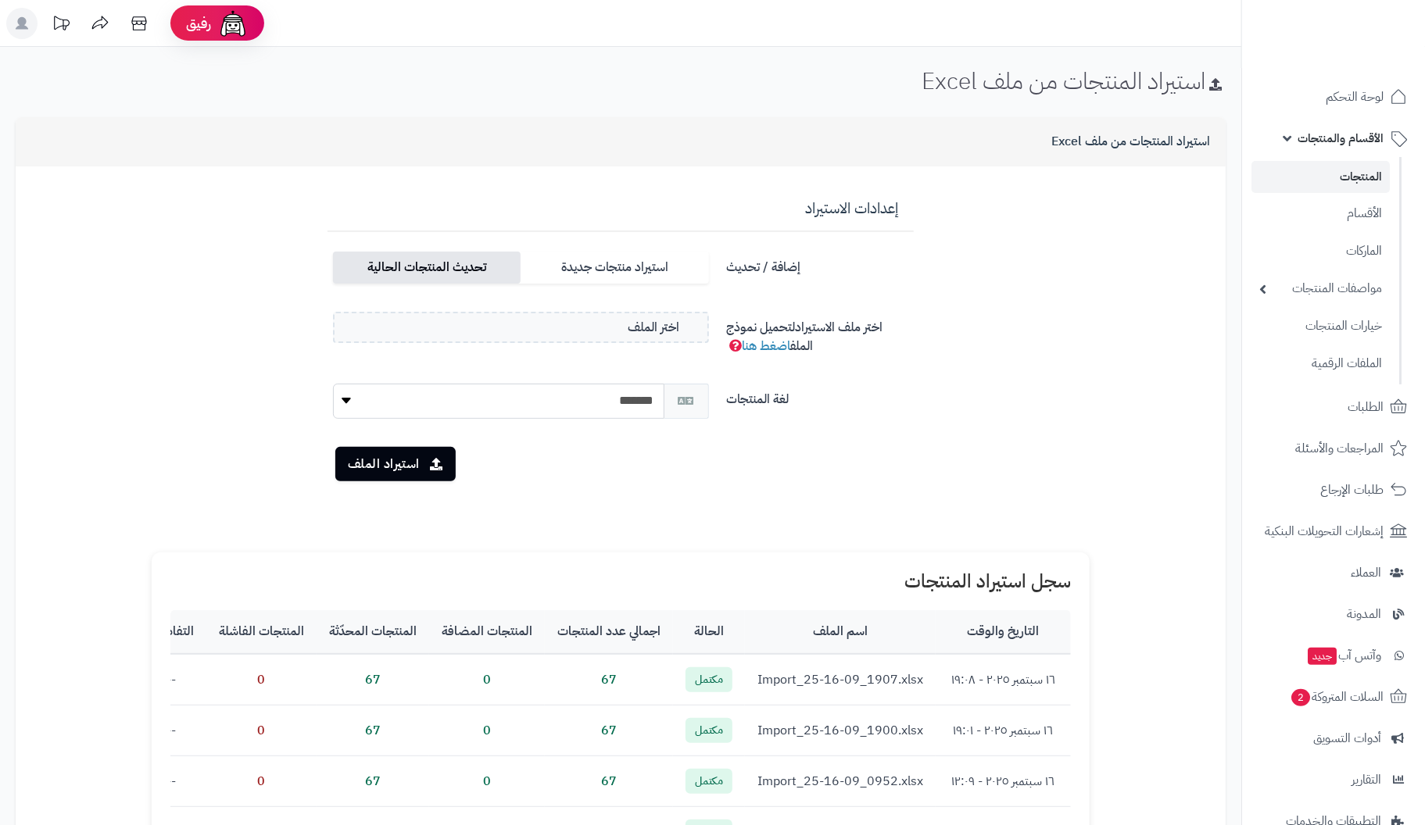
click at [446, 270] on label "تحديث المنتجات الحالية" at bounding box center [427, 268] width 188 height 32
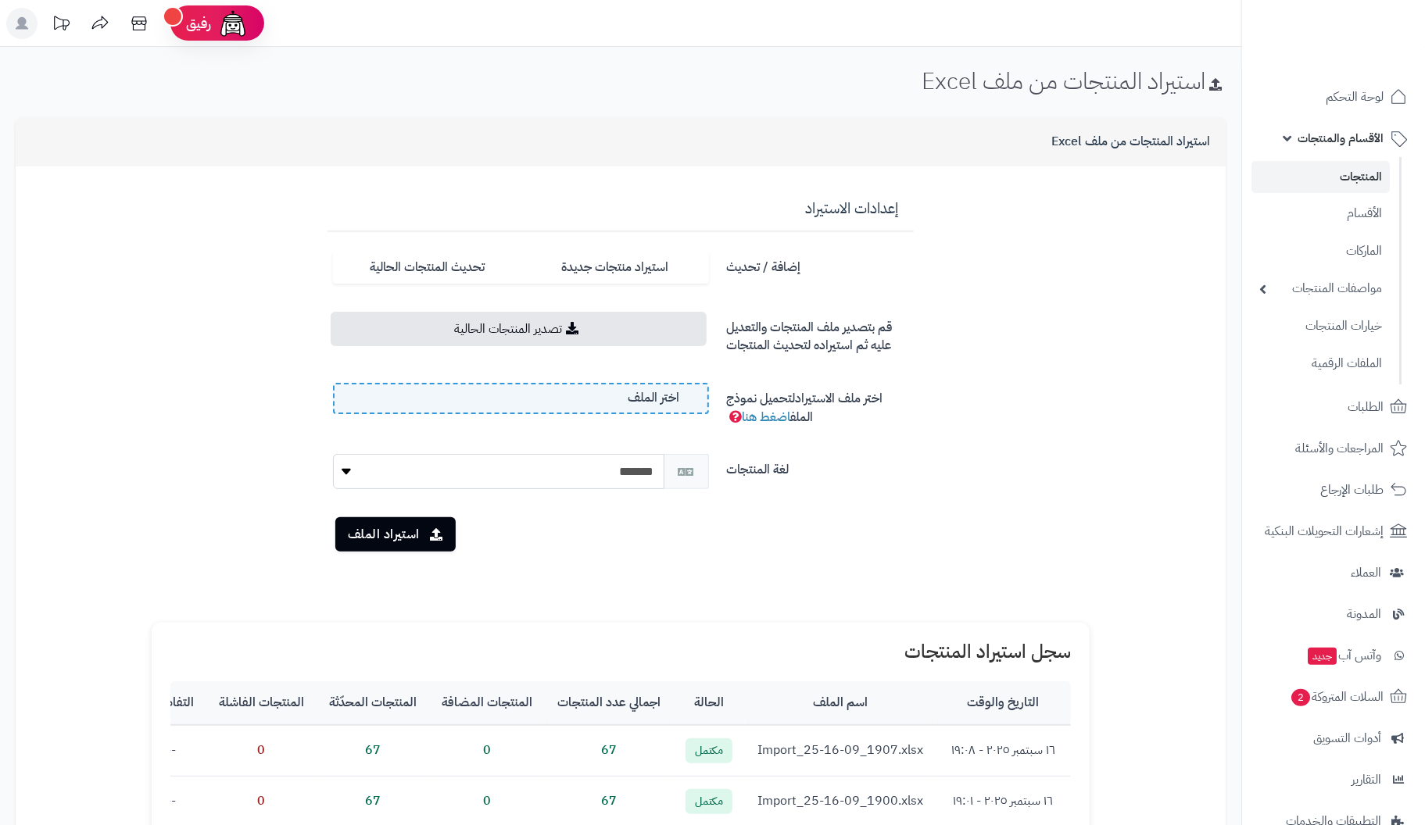
click at [495, 396] on label "اختر الملف" at bounding box center [521, 398] width 376 height 31
click at [0, 0] on input "اختر الملف" at bounding box center [0, 0] width 0 height 0
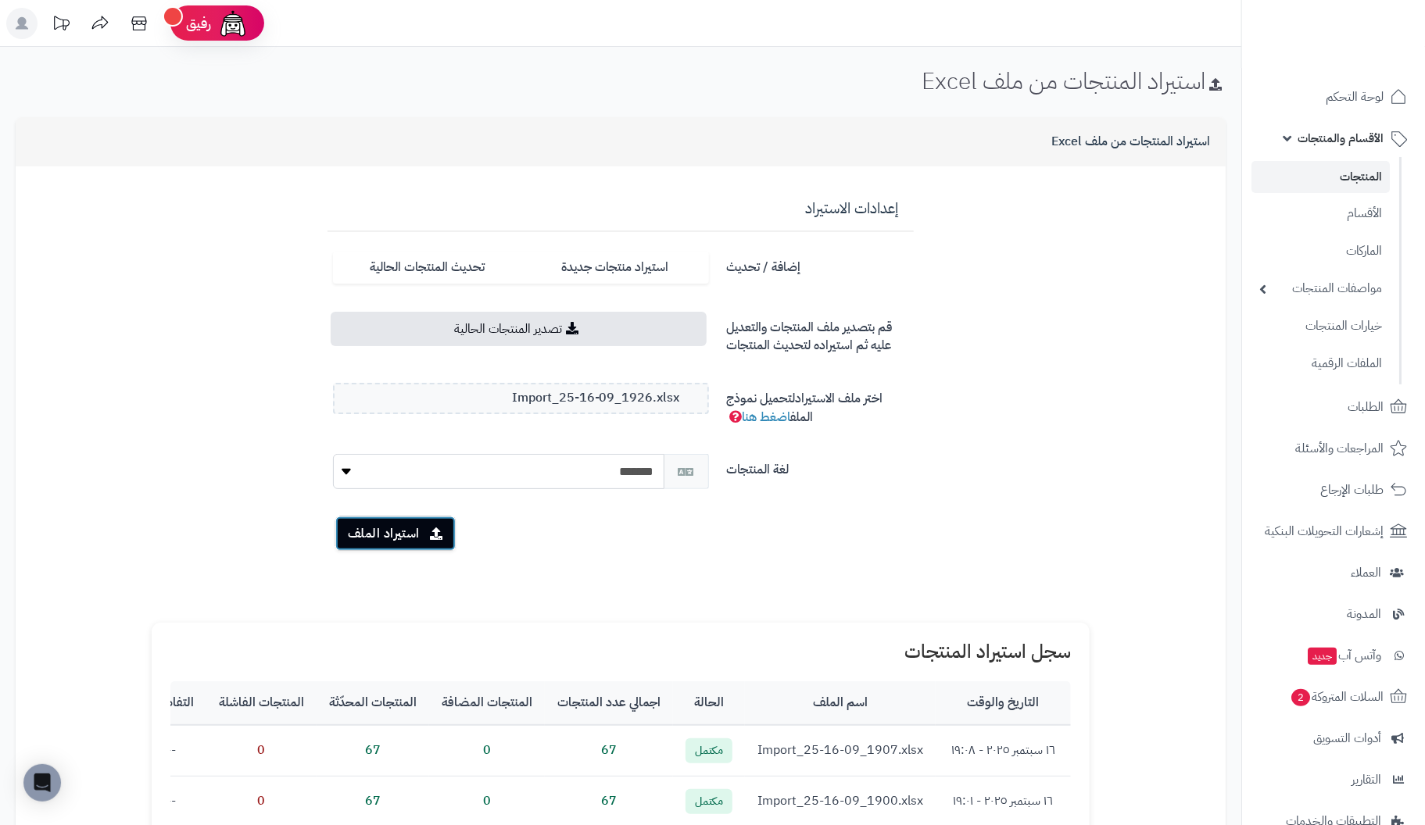
click at [391, 535] on button "استيراد الملف" at bounding box center [395, 534] width 120 height 34
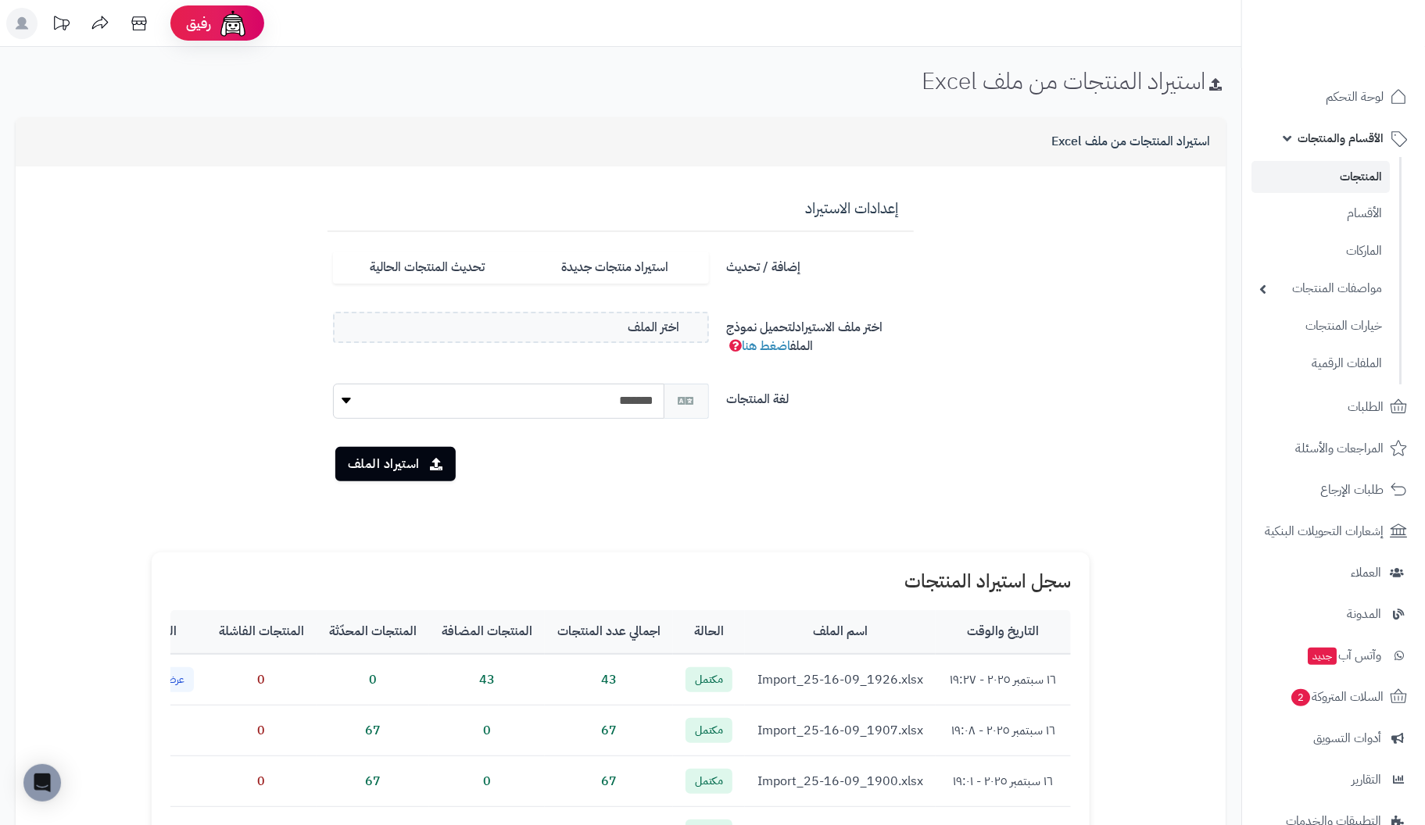
click at [1355, 180] on link "المنتجات" at bounding box center [1320, 177] width 138 height 32
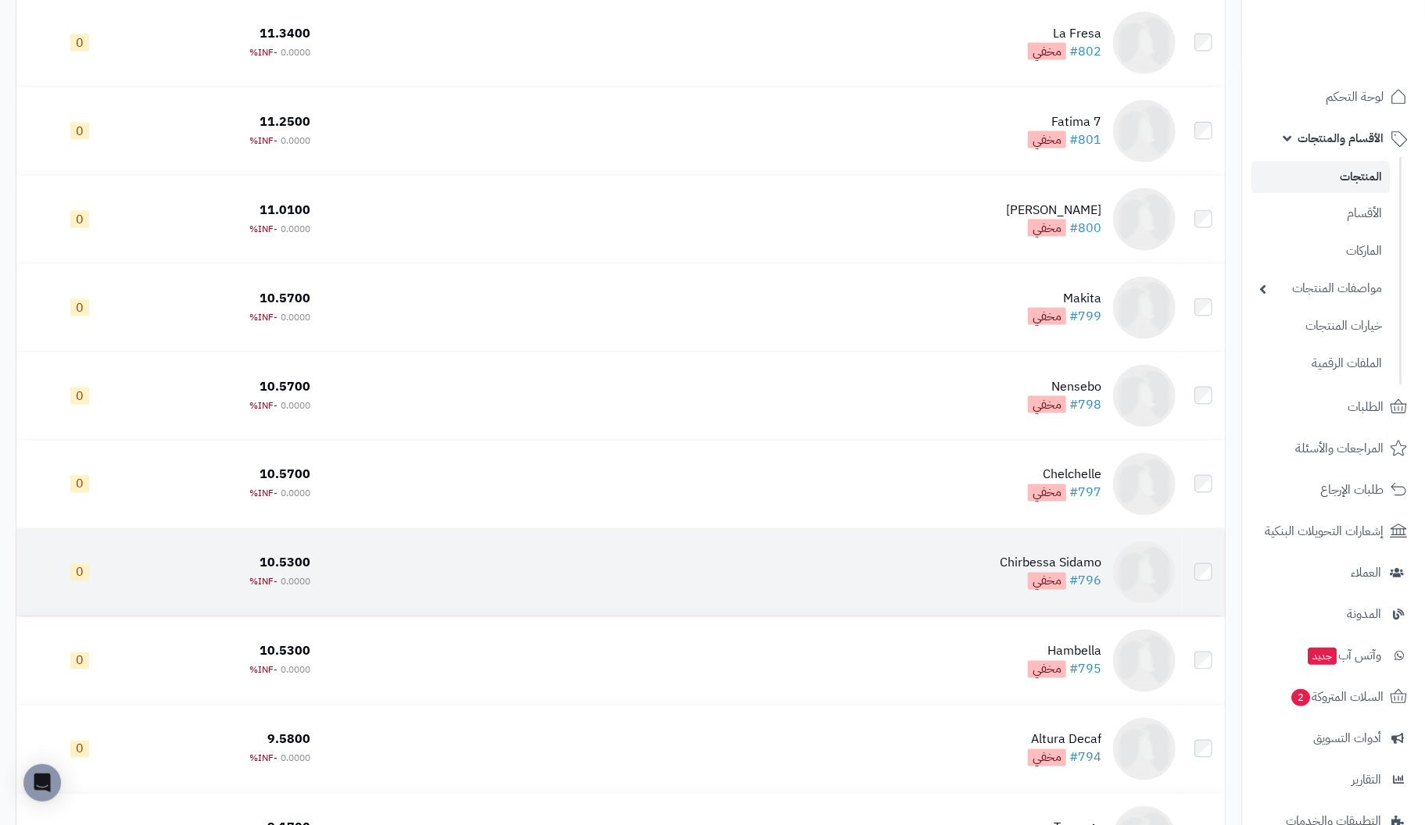
scroll to position [1328, 0]
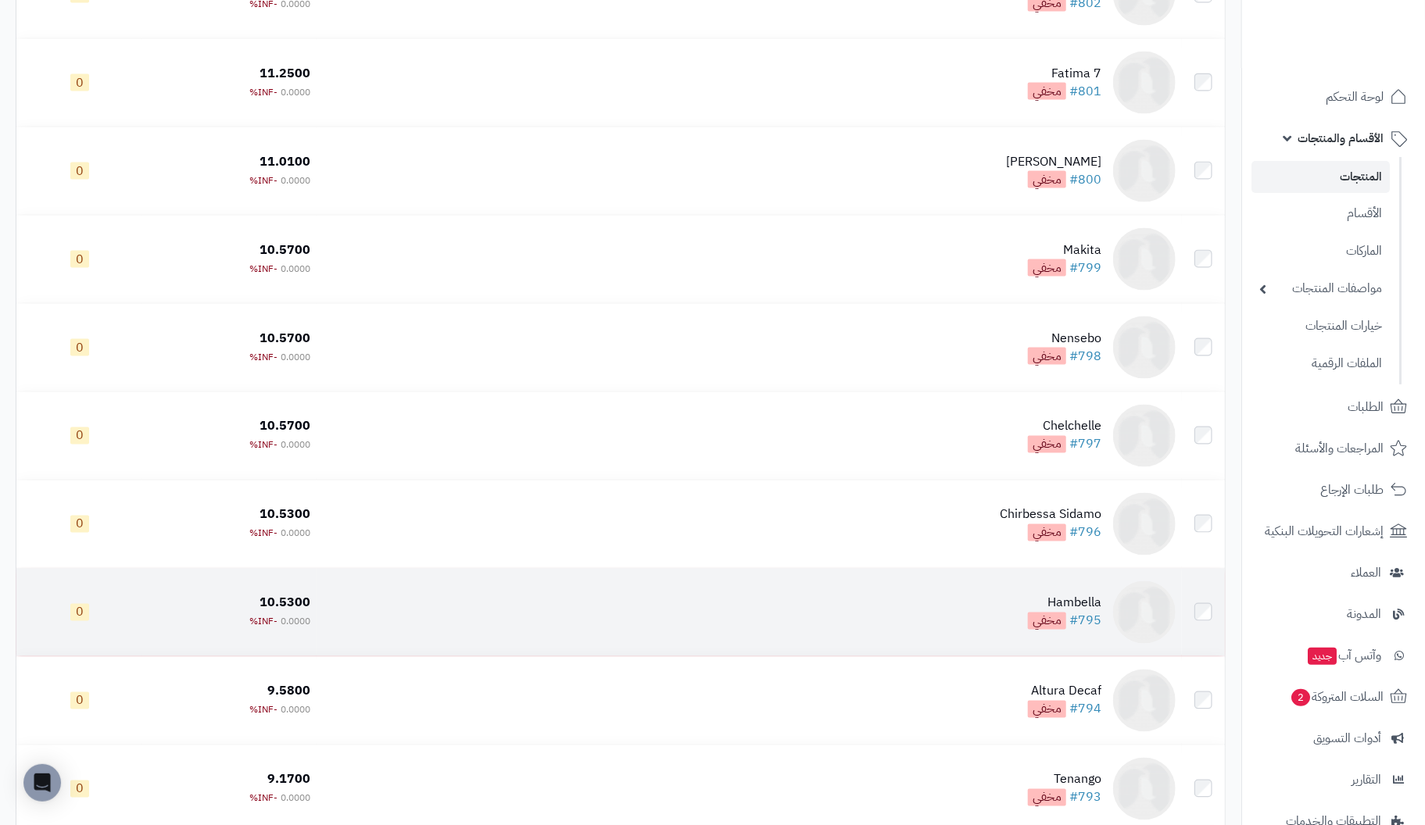
click at [1208, 597] on td at bounding box center [1203, 613] width 43 height 88
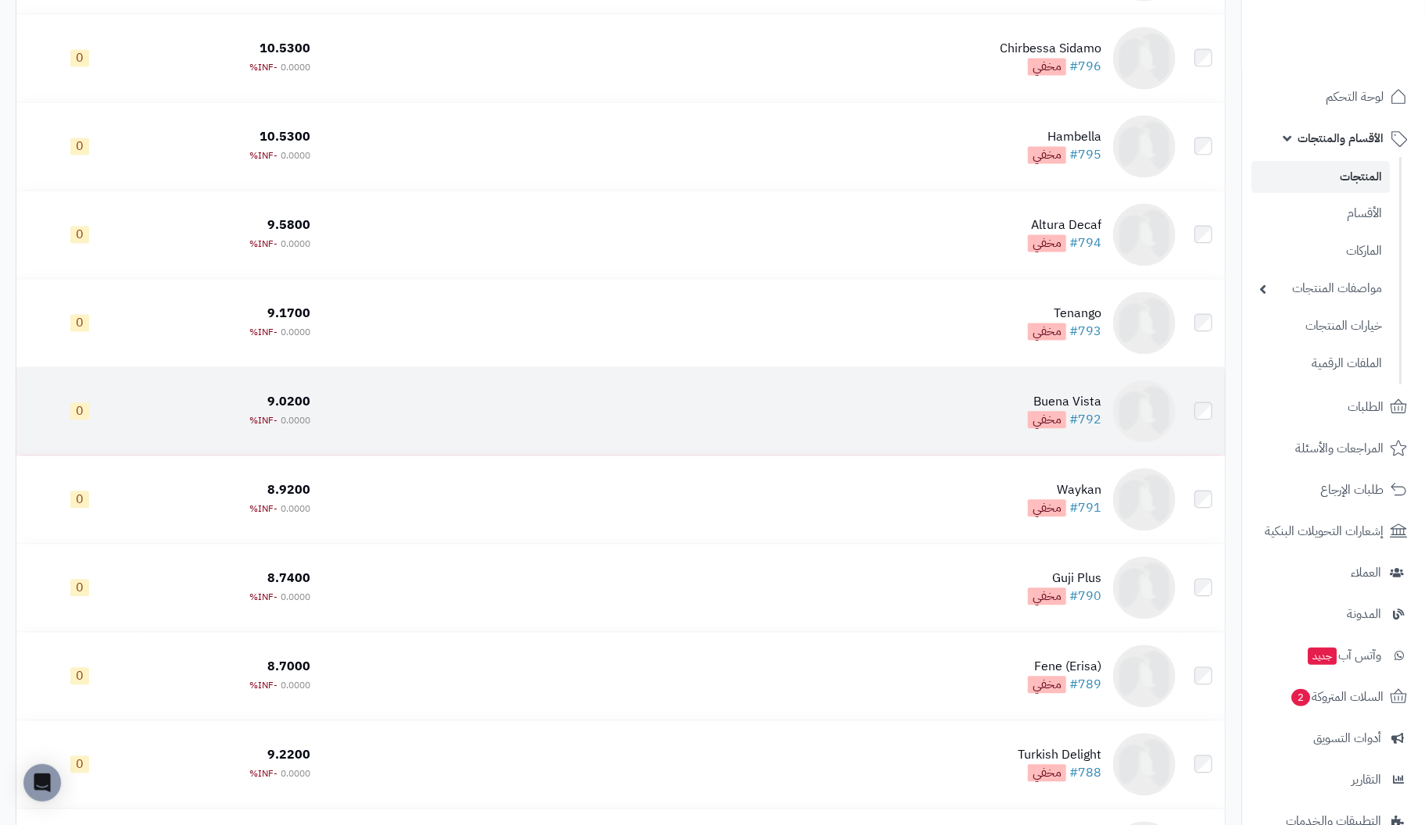
scroll to position [1797, 0]
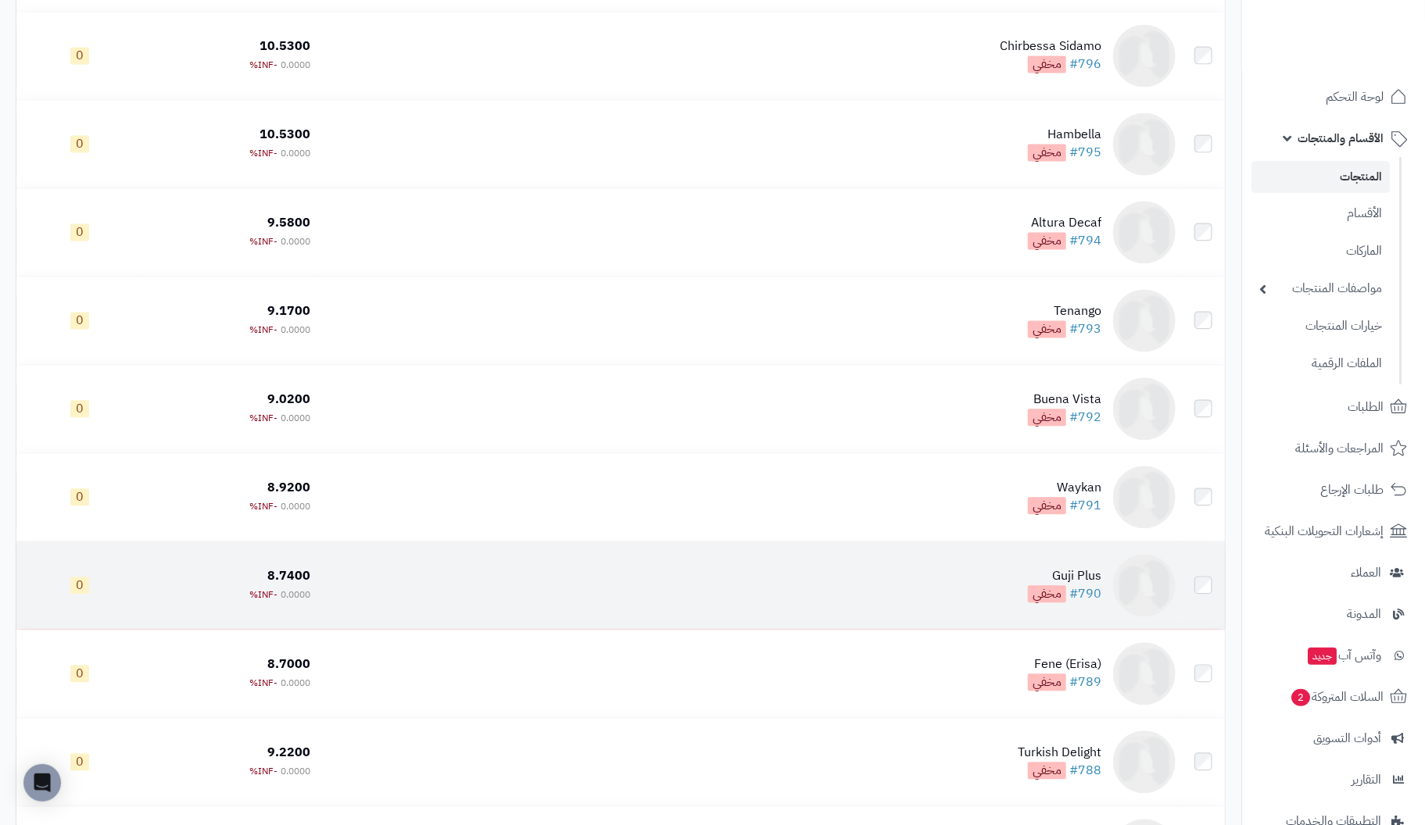
click at [1196, 585] on td at bounding box center [1203, 586] width 43 height 88
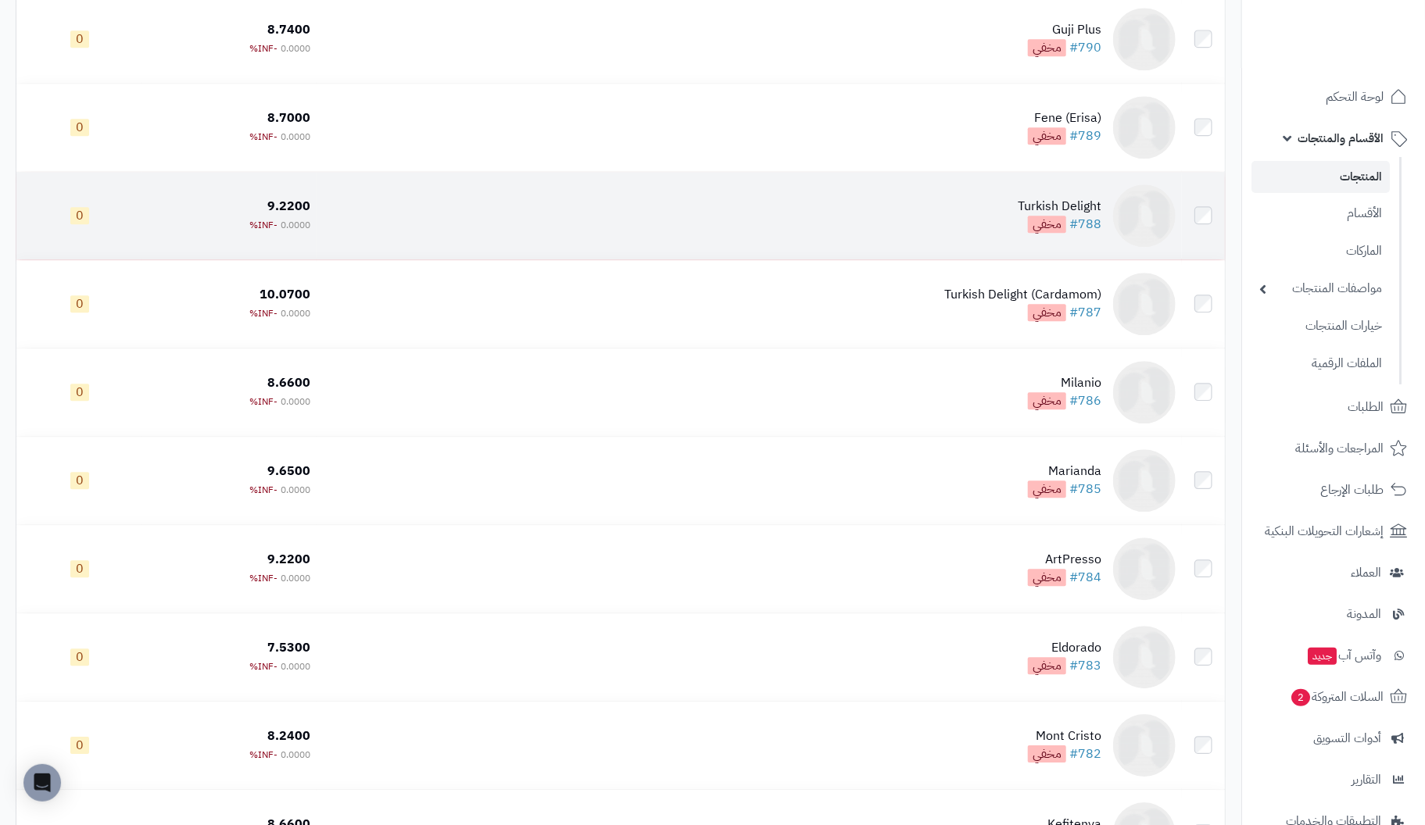
scroll to position [2345, 0]
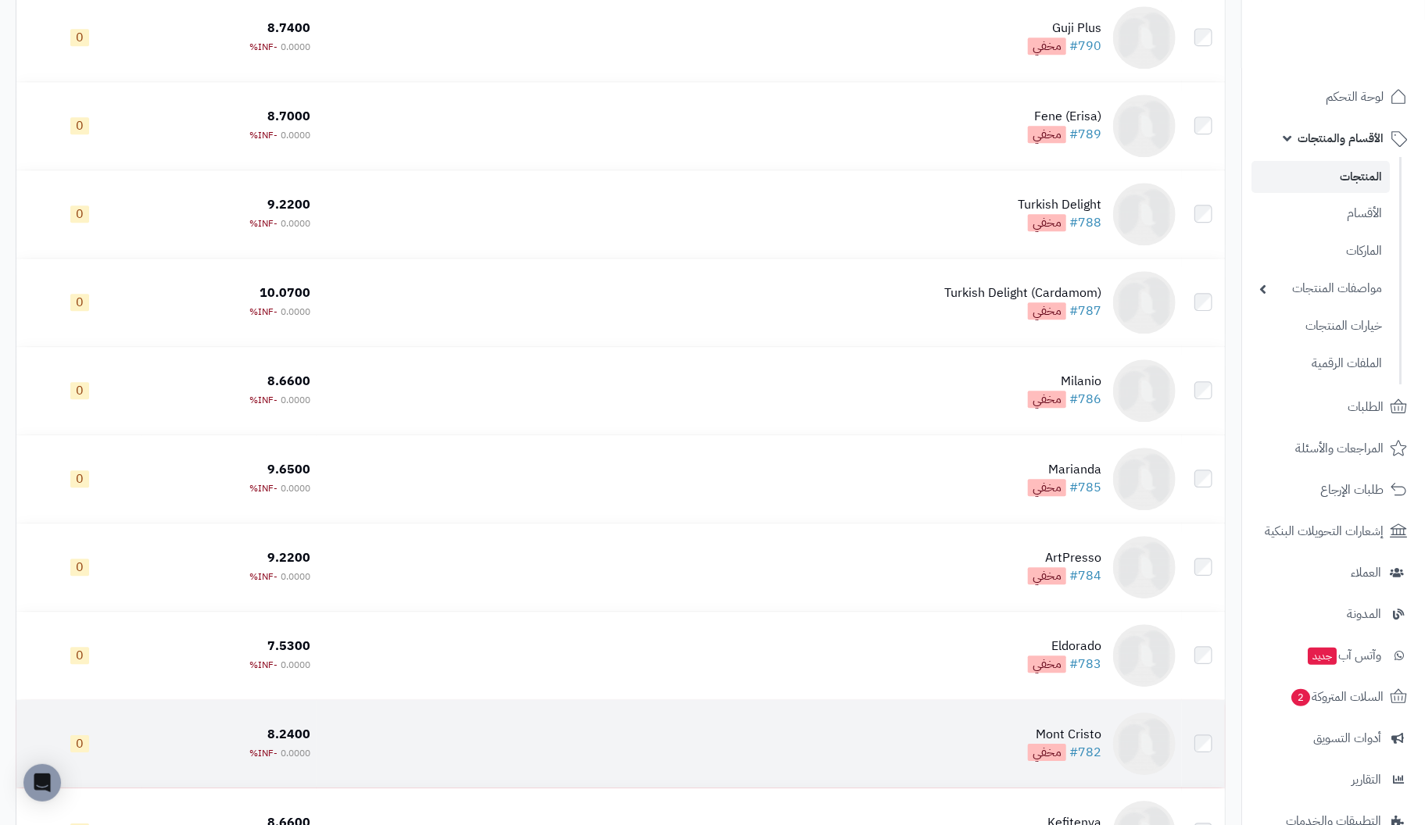
click at [1204, 755] on td at bounding box center [1203, 744] width 43 height 88
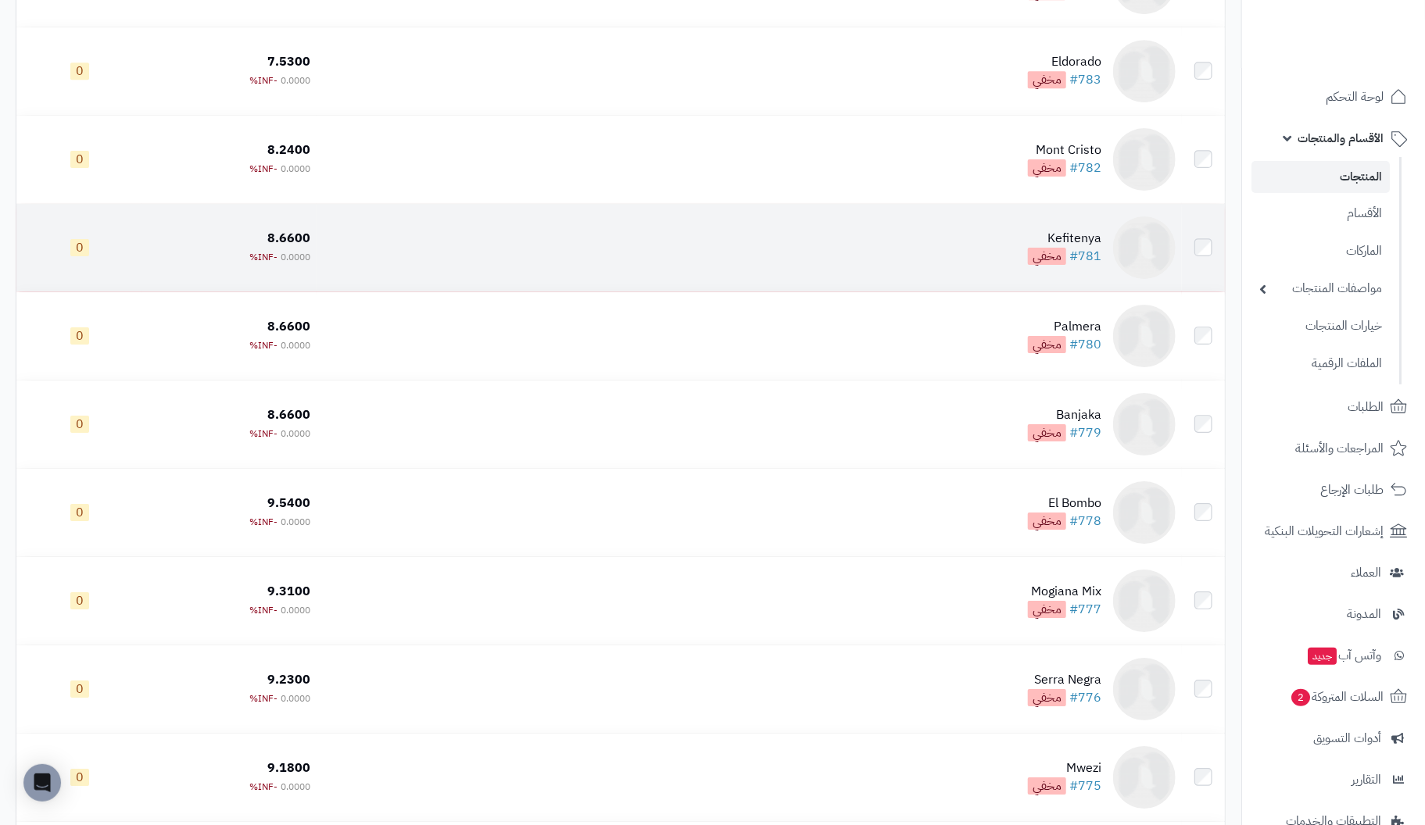
scroll to position [3048, 0]
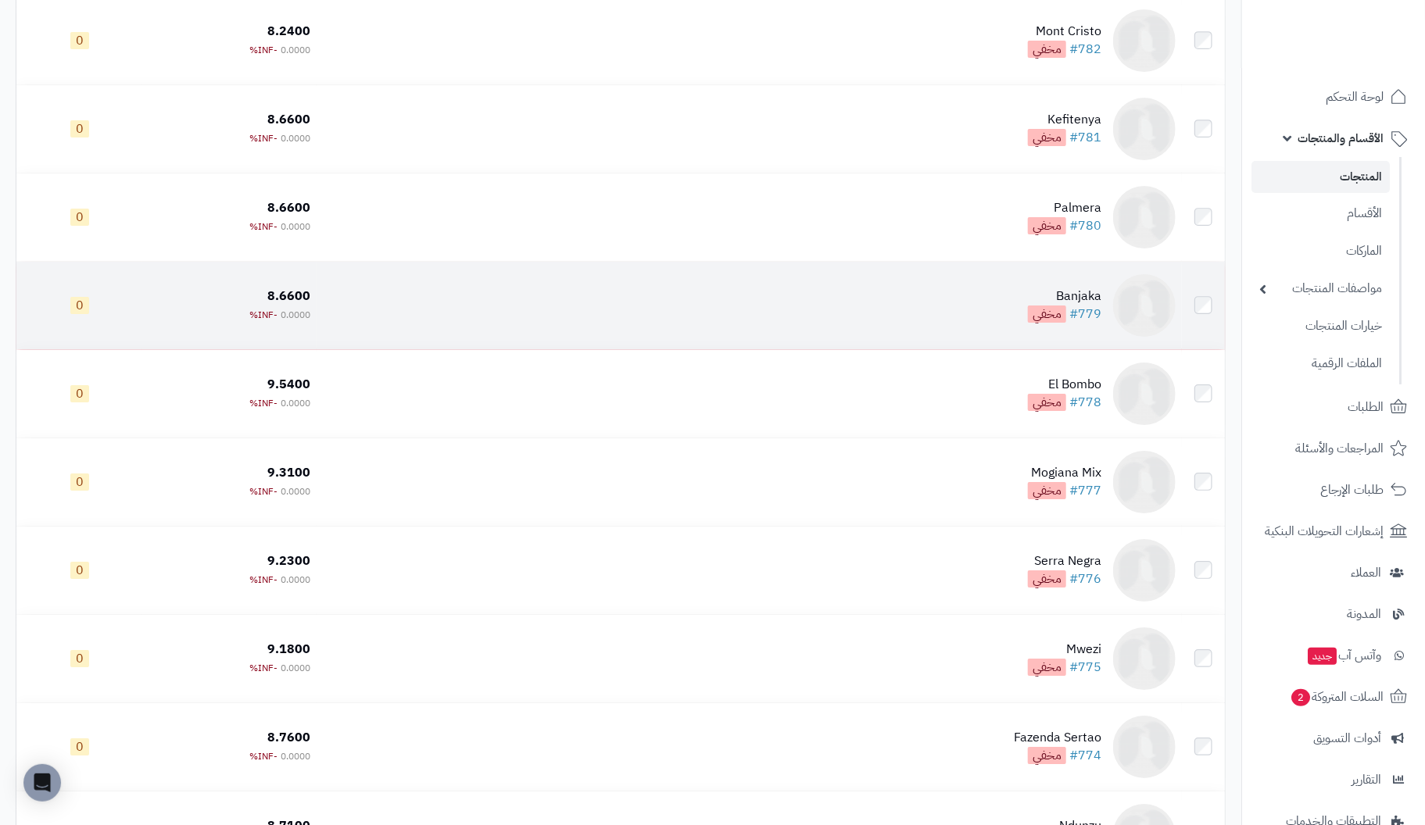
click at [1206, 300] on td at bounding box center [1203, 306] width 43 height 88
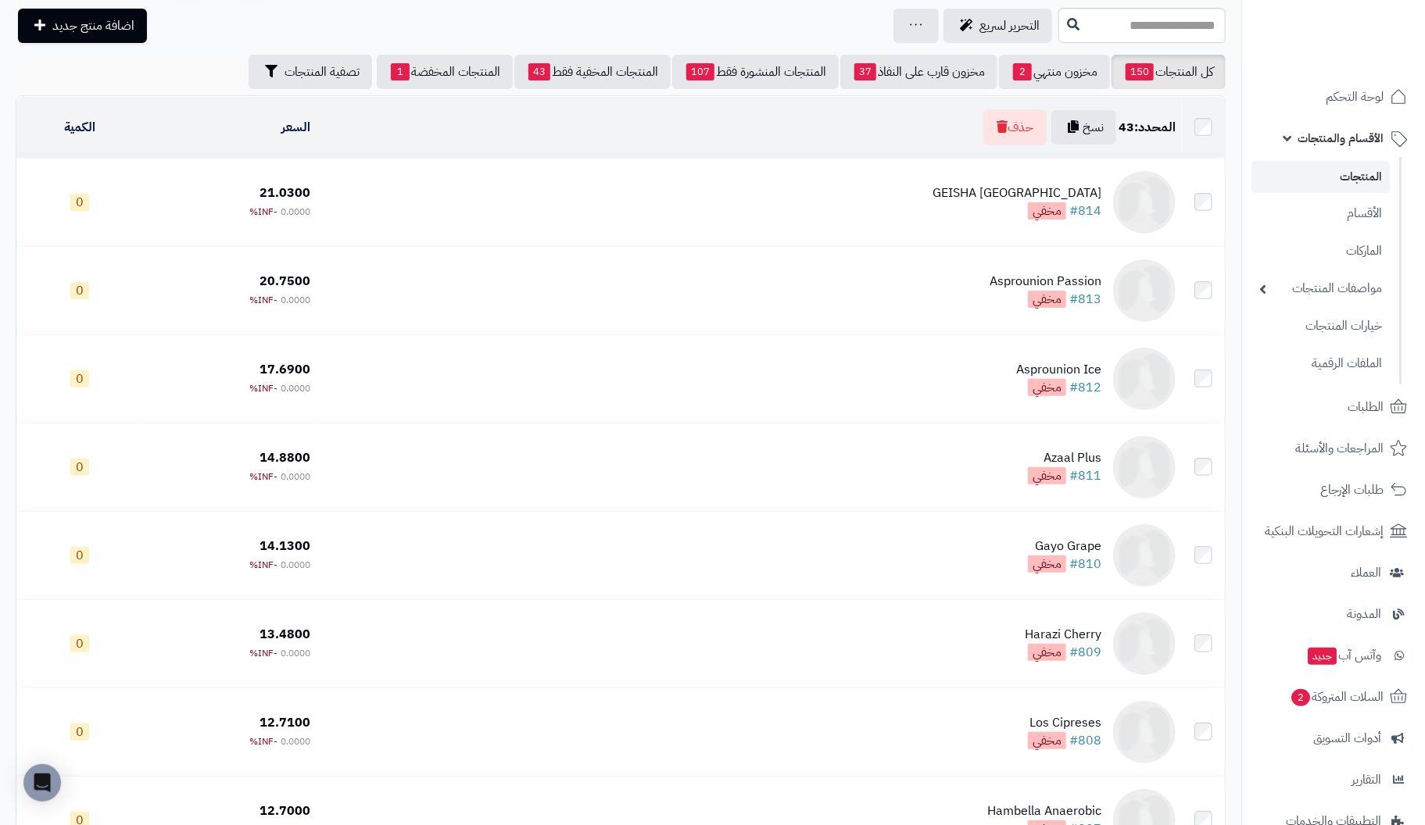
scroll to position [0, 0]
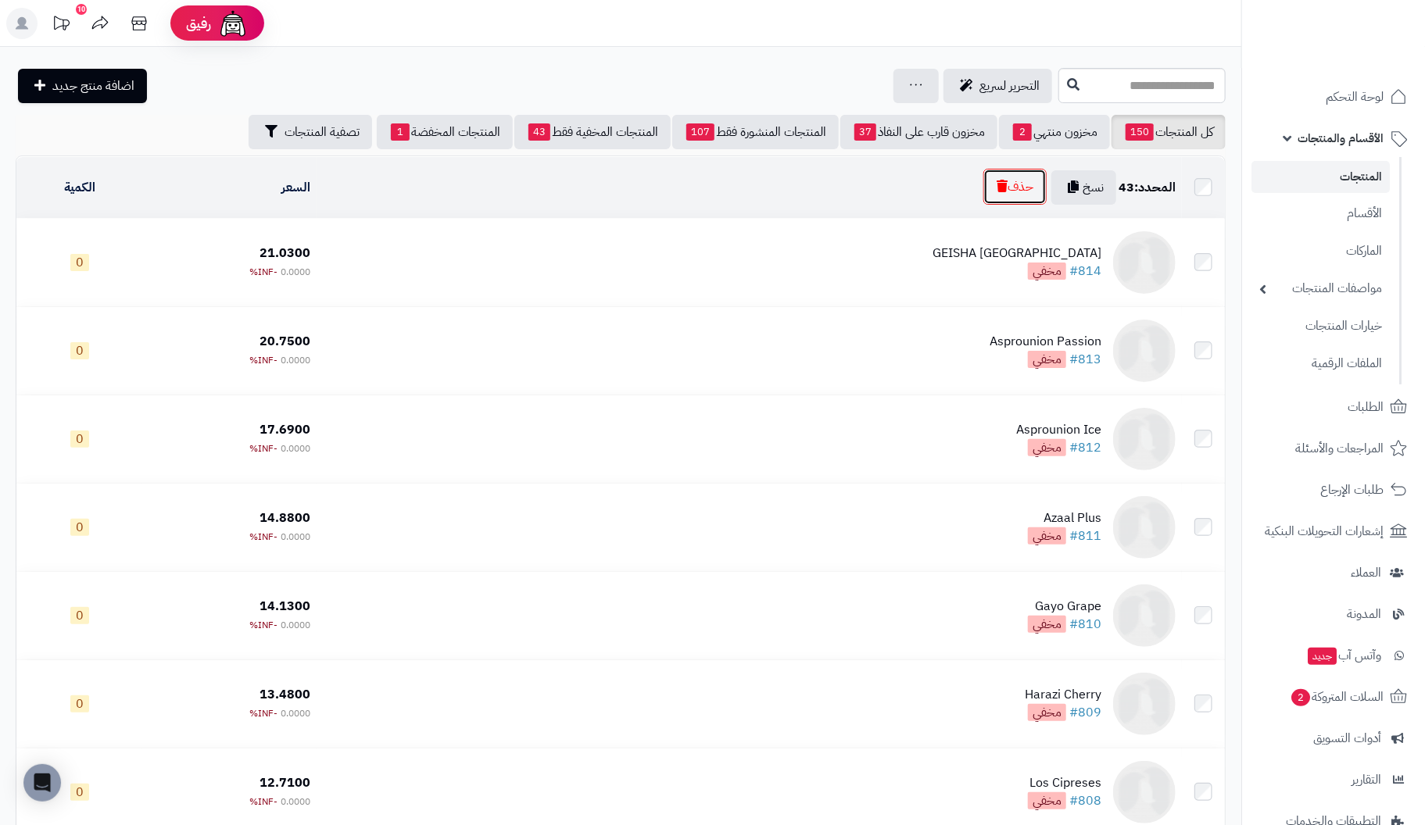
click at [1024, 188] on button "حذف" at bounding box center [1014, 187] width 63 height 36
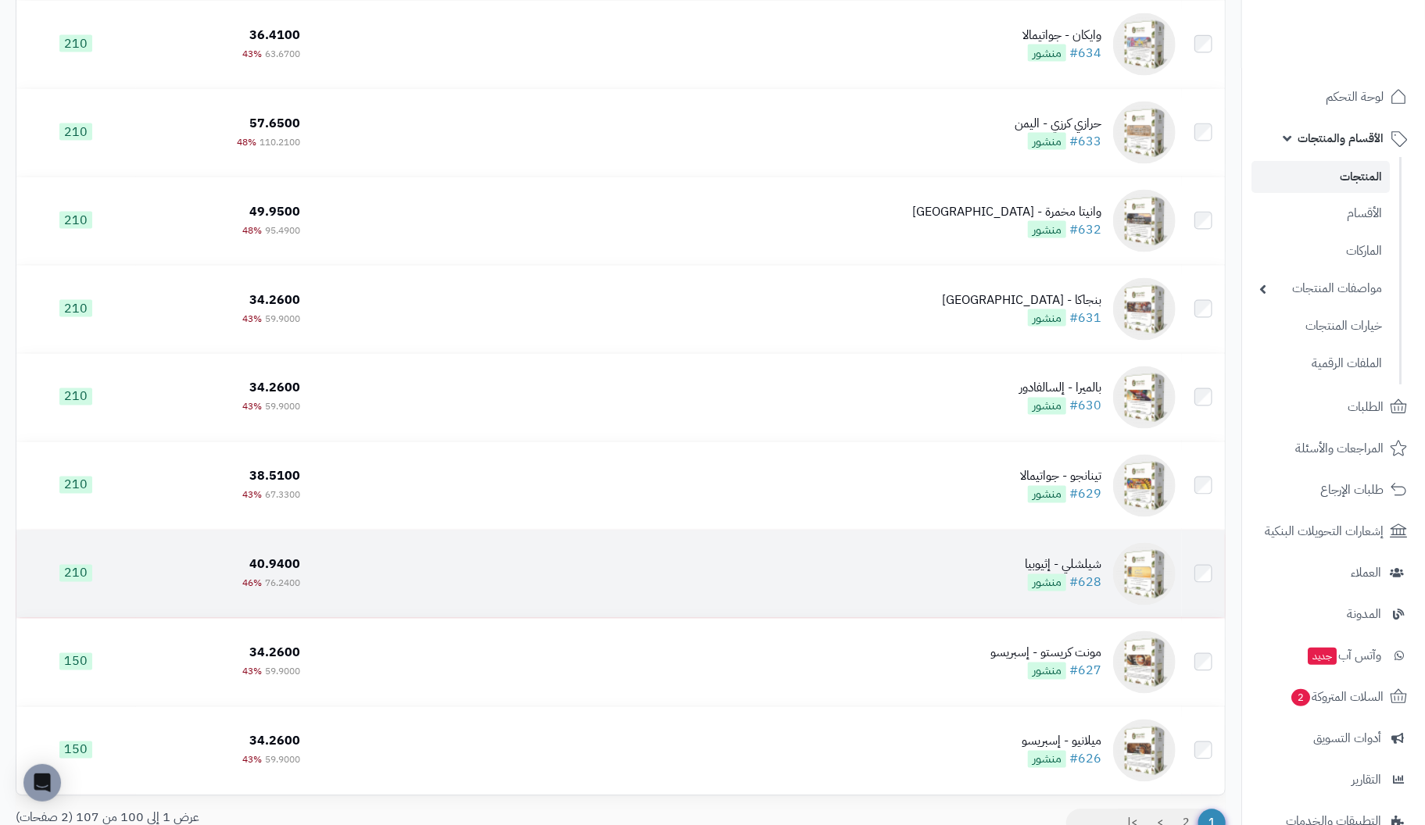
scroll to position [8441, 0]
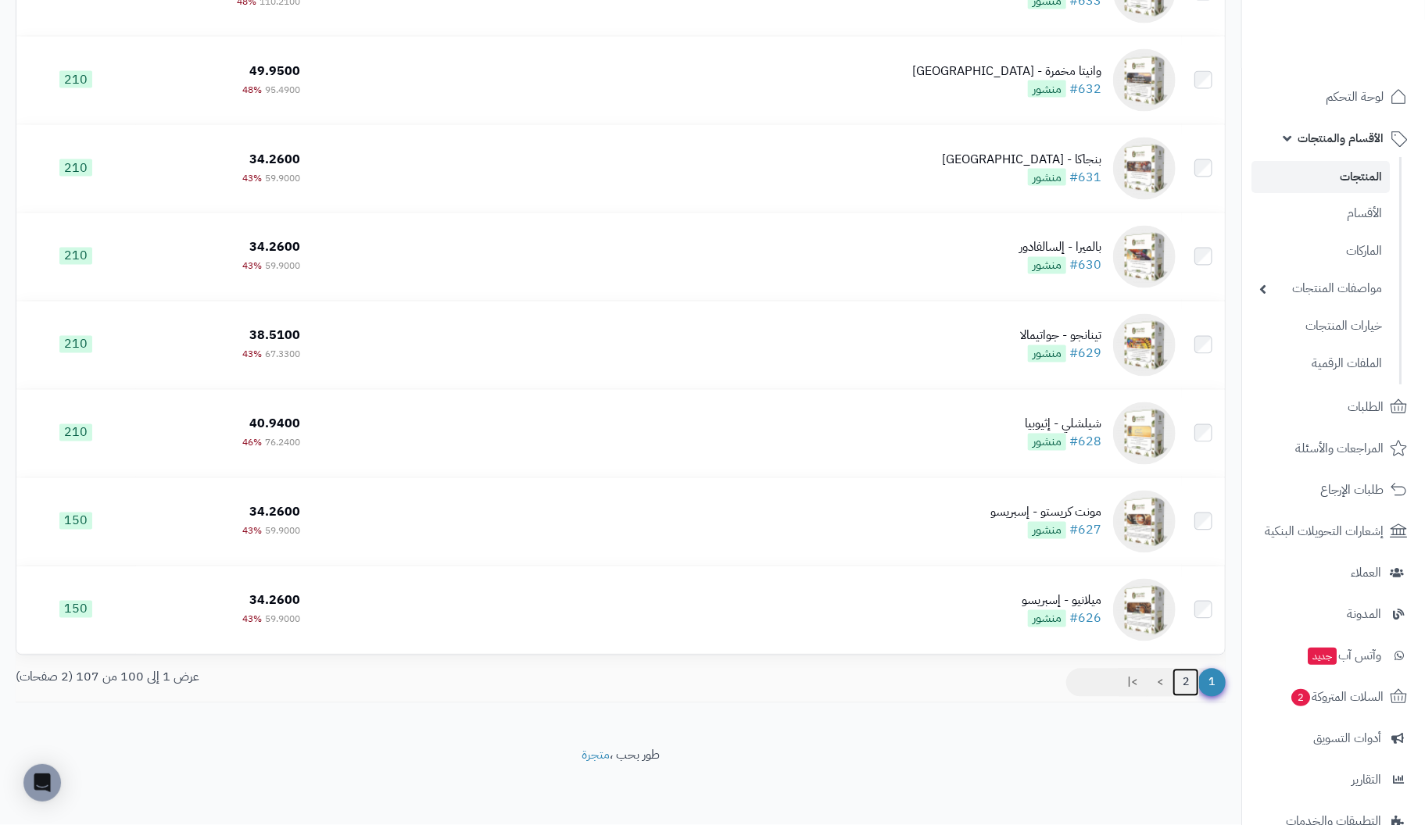
click at [1186, 683] on link "2" at bounding box center [1185, 683] width 27 height 28
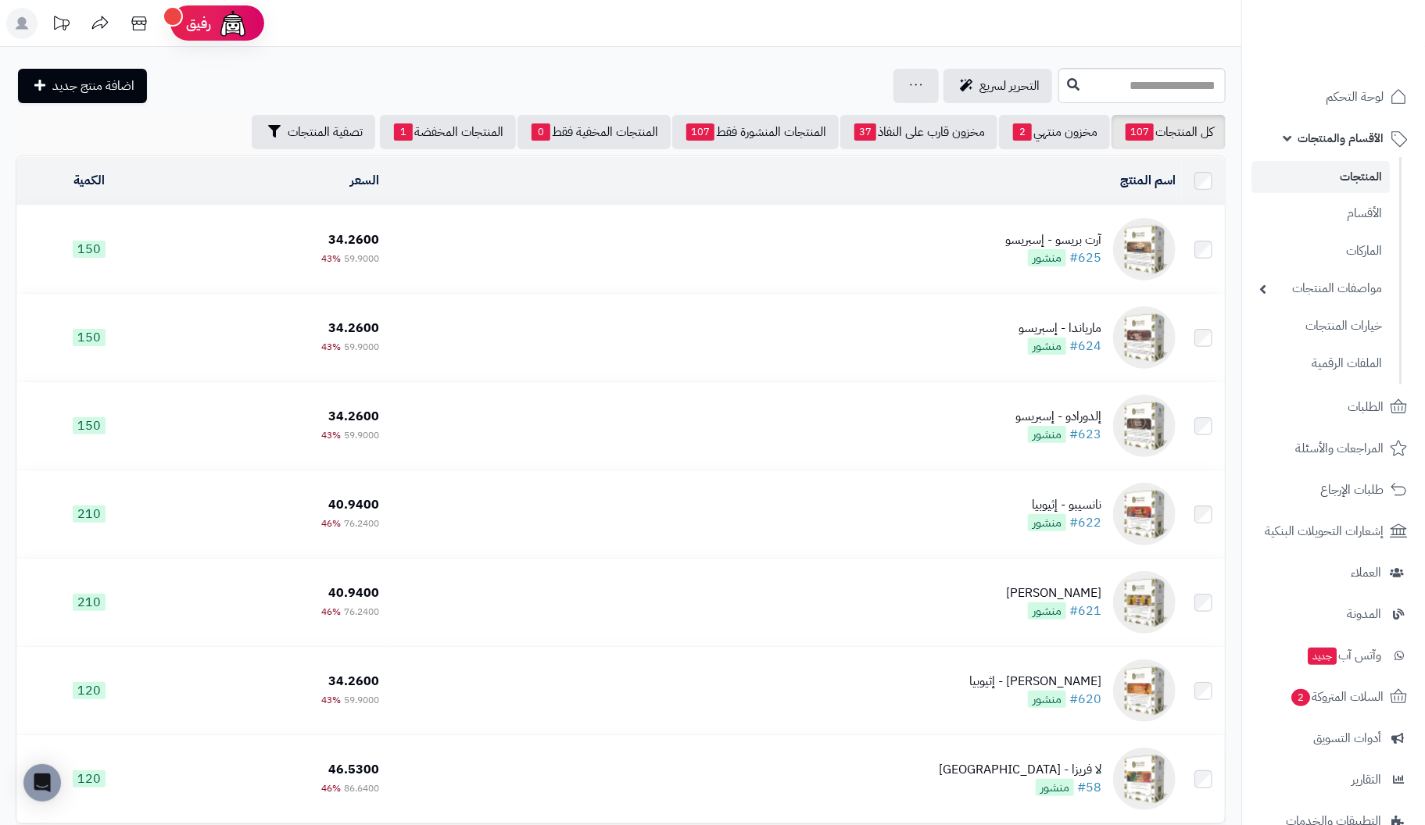
click at [1367, 173] on link "المنتجات" at bounding box center [1320, 177] width 138 height 32
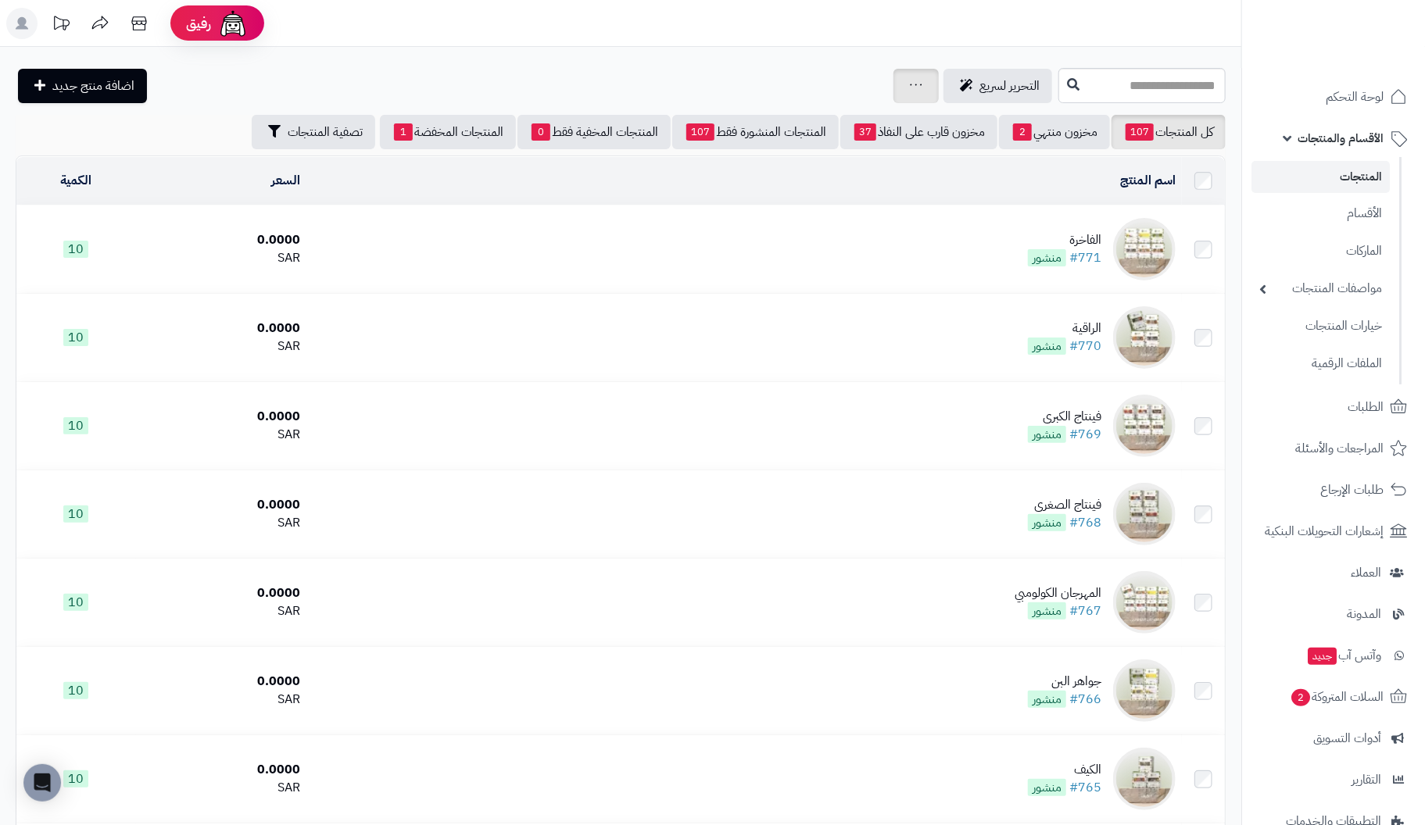
click at [910, 82] on icon at bounding box center [916, 85] width 13 height 10
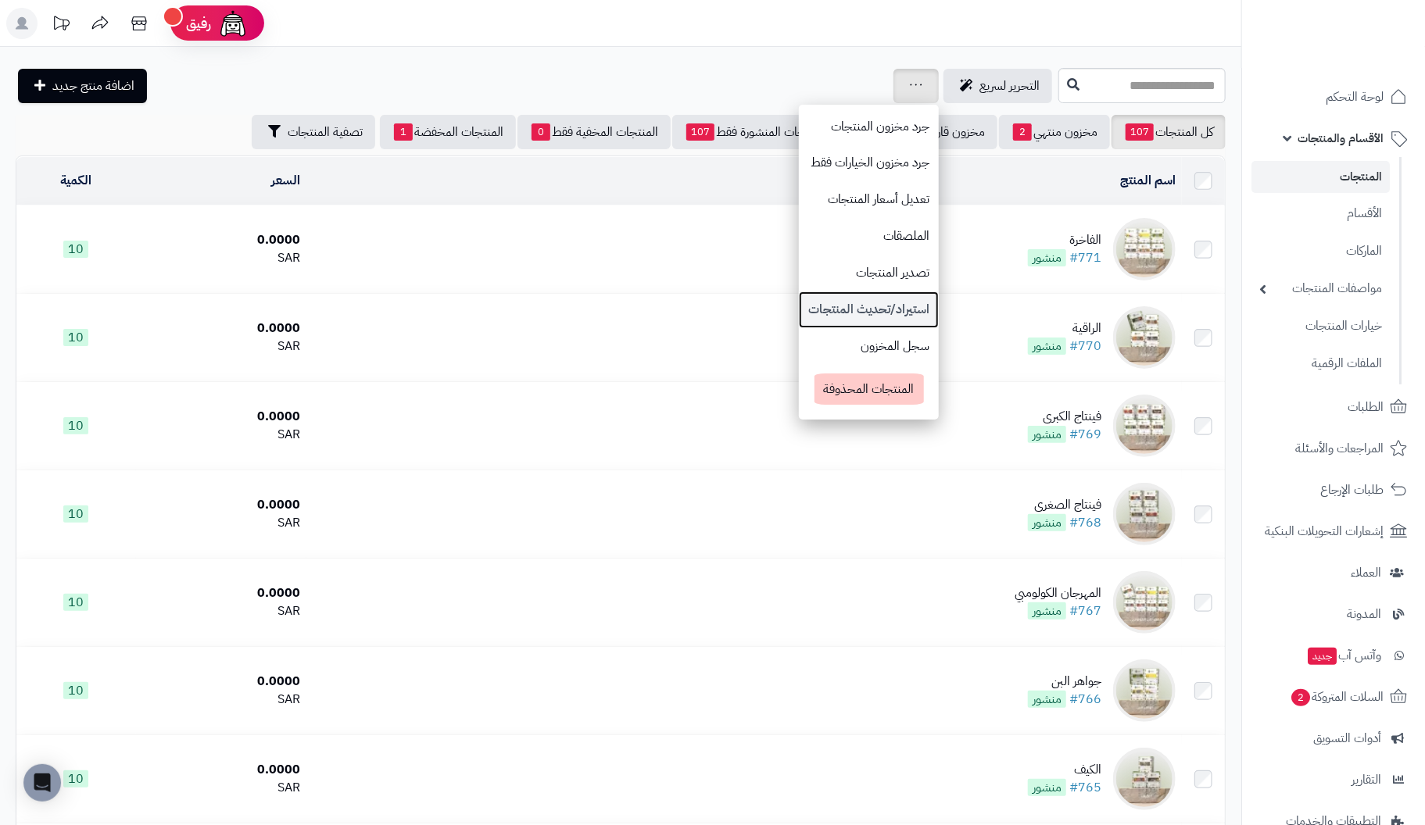
click at [799, 302] on link "استيراد/تحديث المنتجات" at bounding box center [869, 310] width 140 height 37
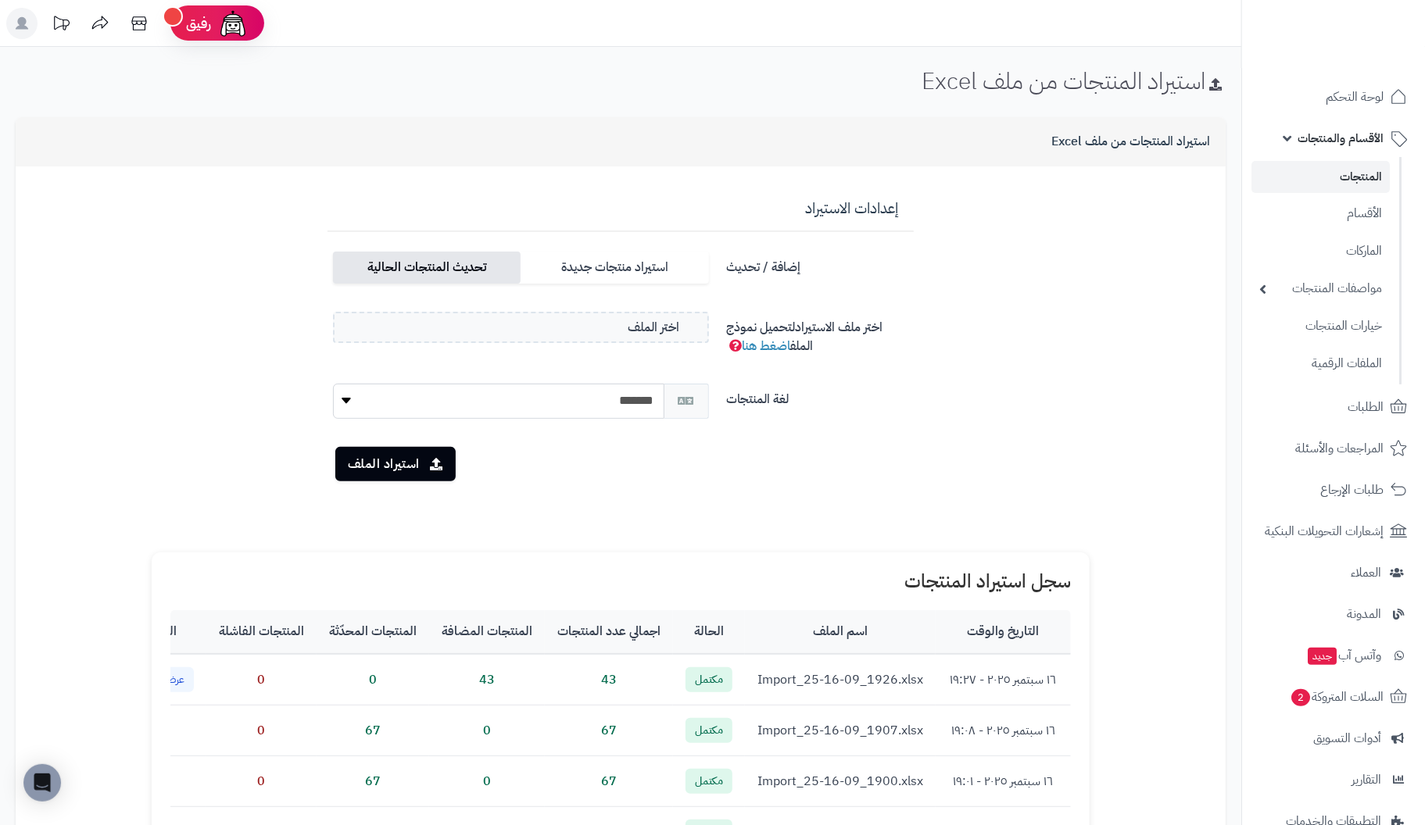
click at [439, 255] on label "تحديث المنتجات الحالية" at bounding box center [427, 268] width 188 height 32
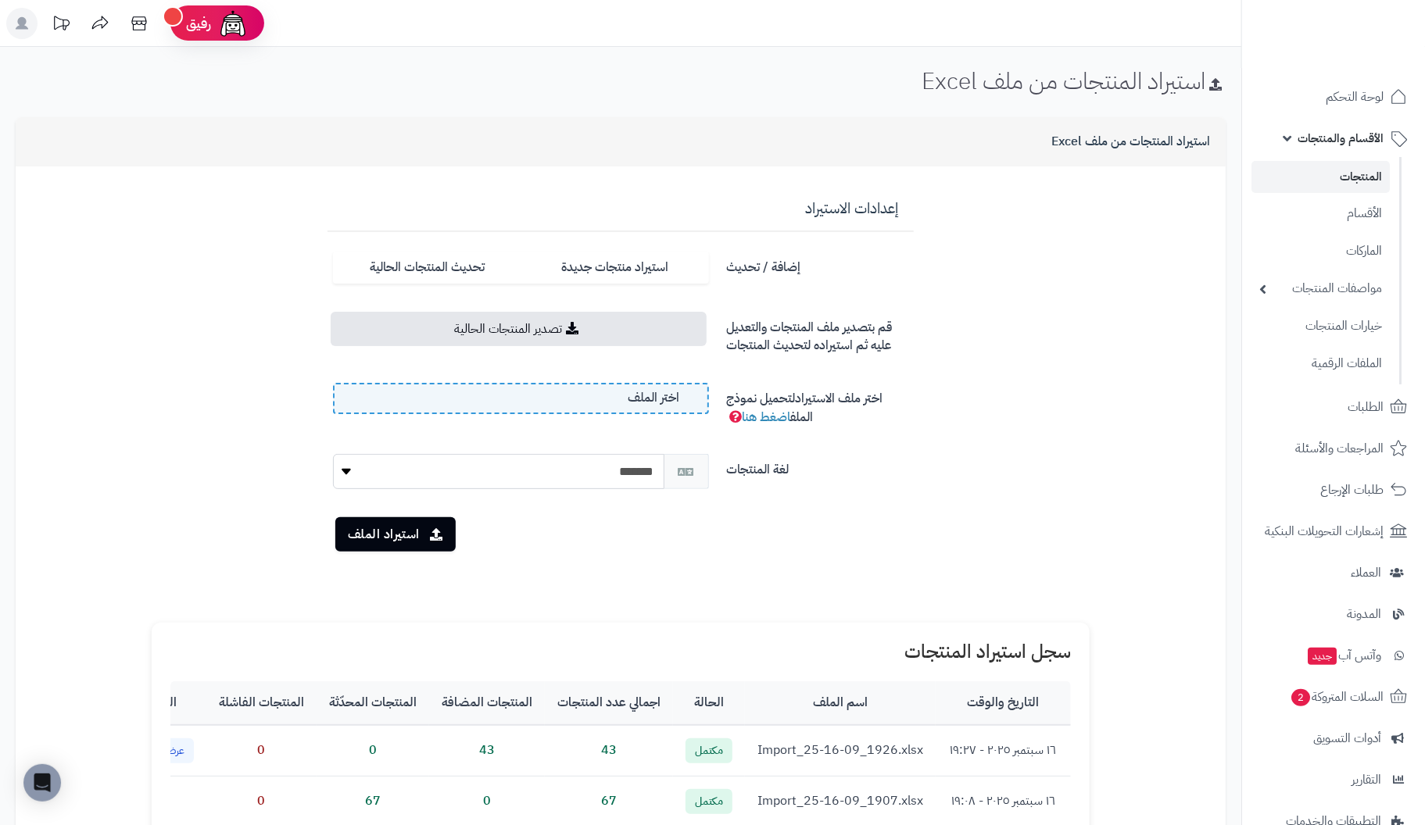
click at [477, 391] on label "اختر الملف" at bounding box center [521, 398] width 376 height 31
click at [0, 0] on input "اختر الملف" at bounding box center [0, 0] width 0 height 0
click at [392, 535] on button "استيراد الملف" at bounding box center [395, 534] width 120 height 34
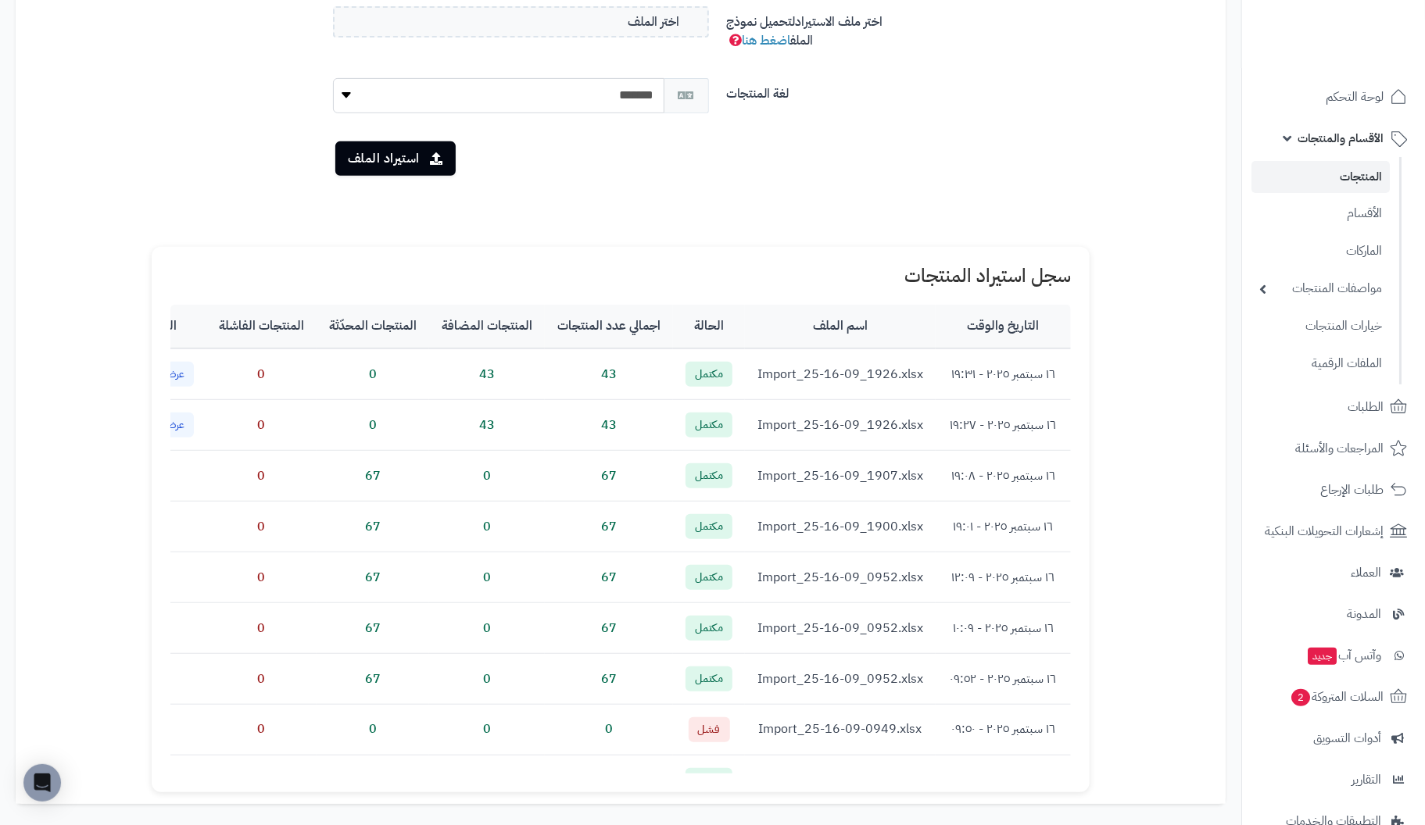
scroll to position [312, 0]
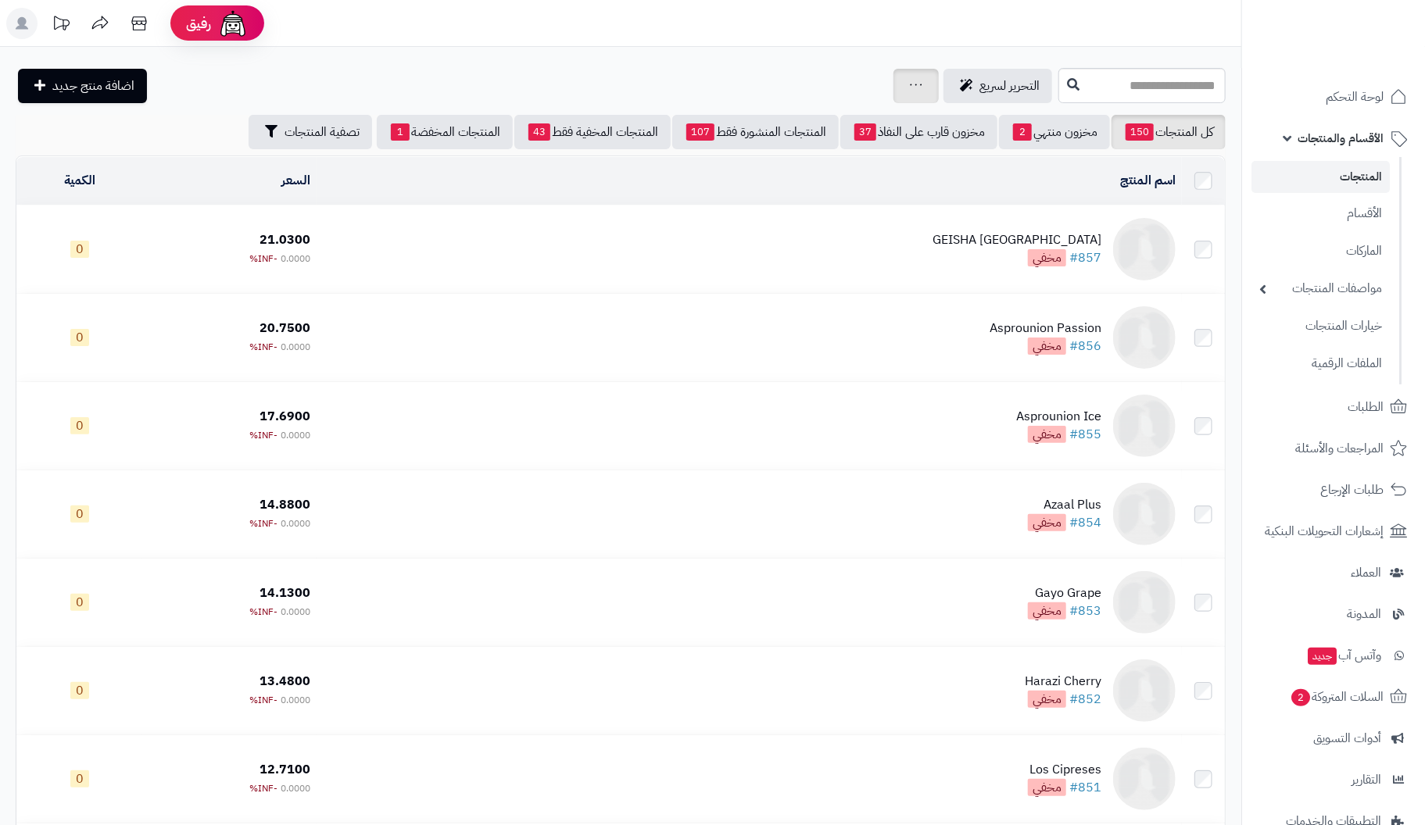
click at [910, 87] on icon at bounding box center [916, 85] width 13 height 10
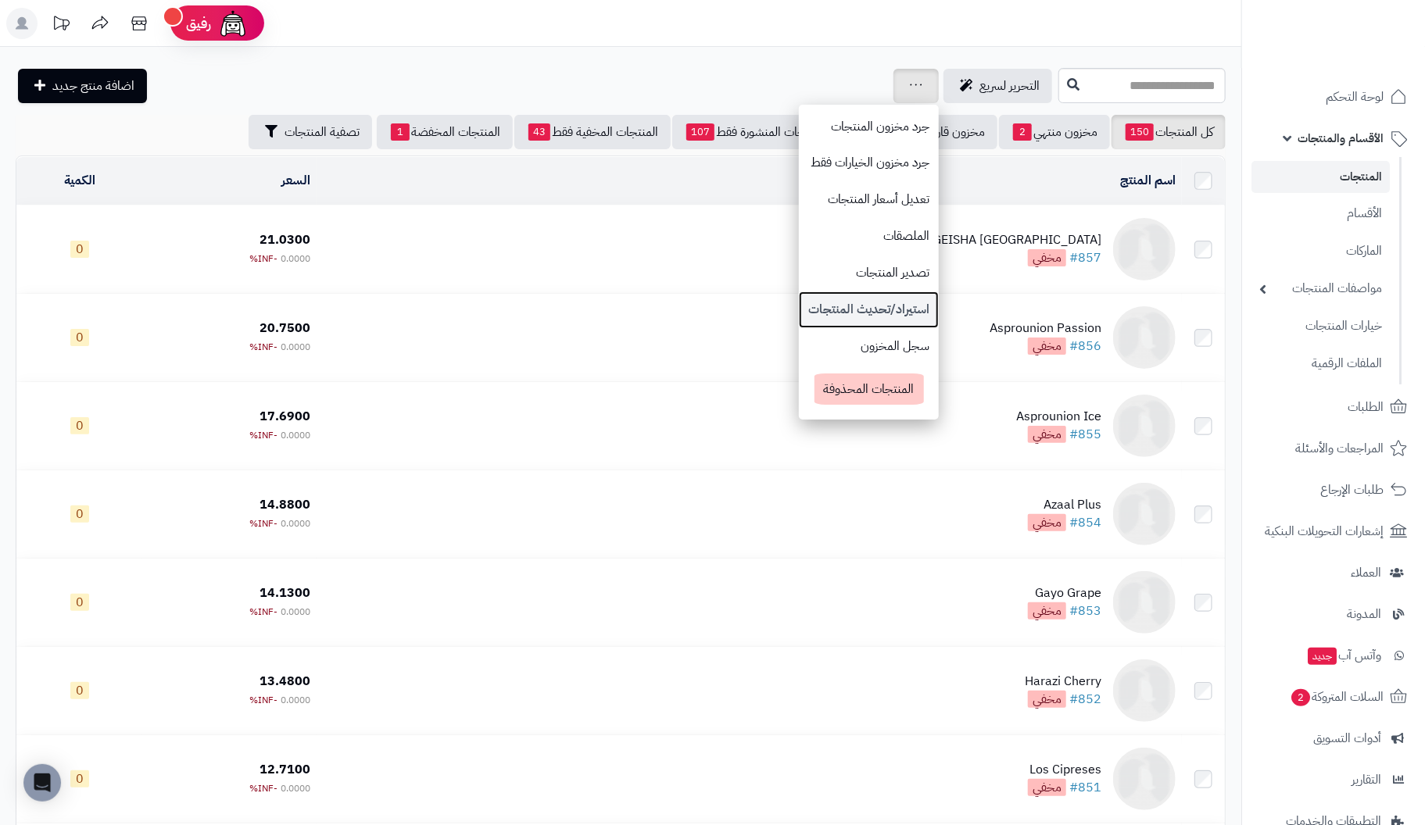
click at [799, 302] on link "استيراد/تحديث المنتجات" at bounding box center [869, 310] width 140 height 37
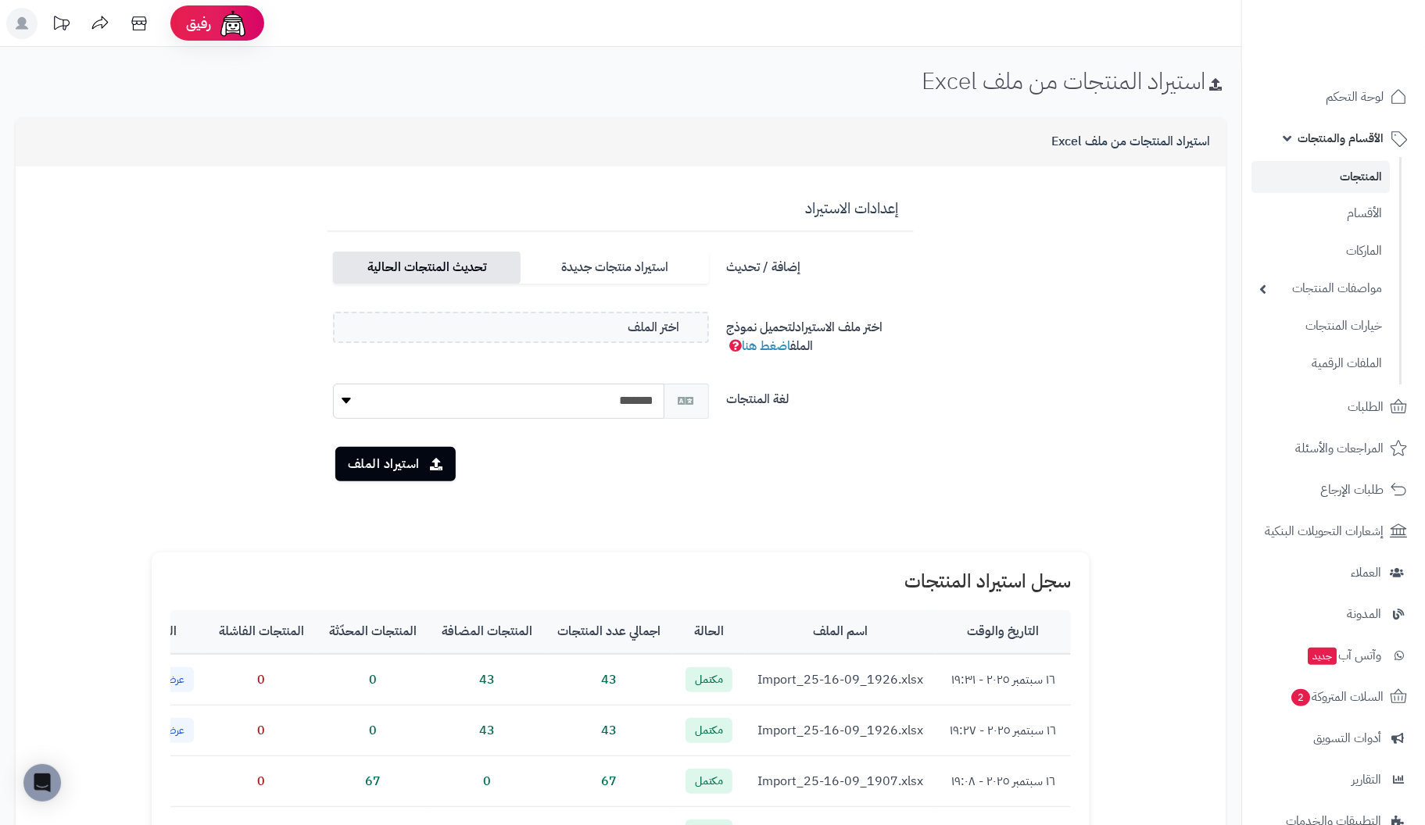
click at [411, 258] on label "تحديث المنتجات الحالية" at bounding box center [427, 268] width 188 height 32
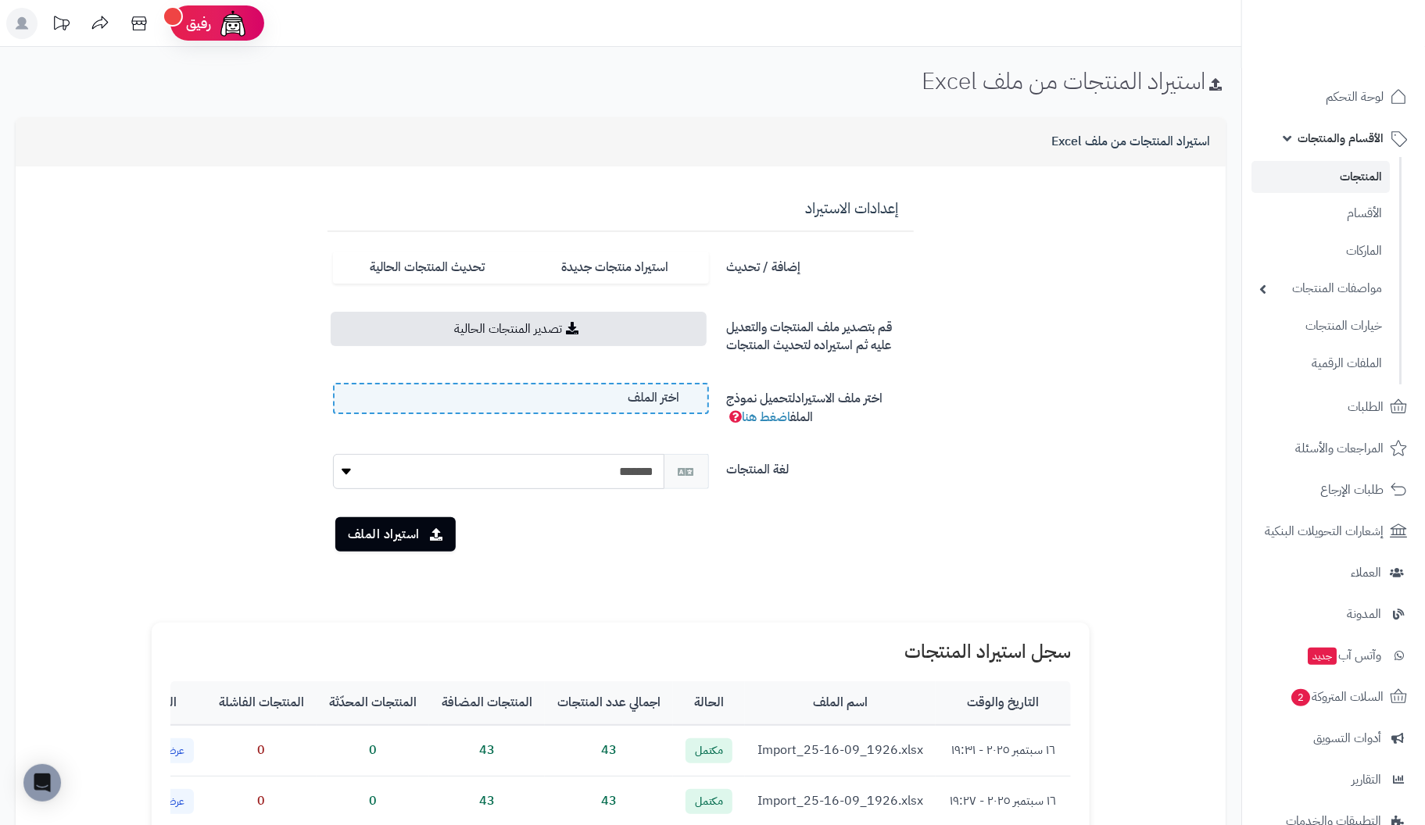
click at [430, 402] on label "اختر الملف" at bounding box center [521, 398] width 376 height 31
click at [0, 0] on input "اختر الملف" at bounding box center [0, 0] width 0 height 0
click at [388, 535] on button "استيراد الملف" at bounding box center [395, 534] width 120 height 34
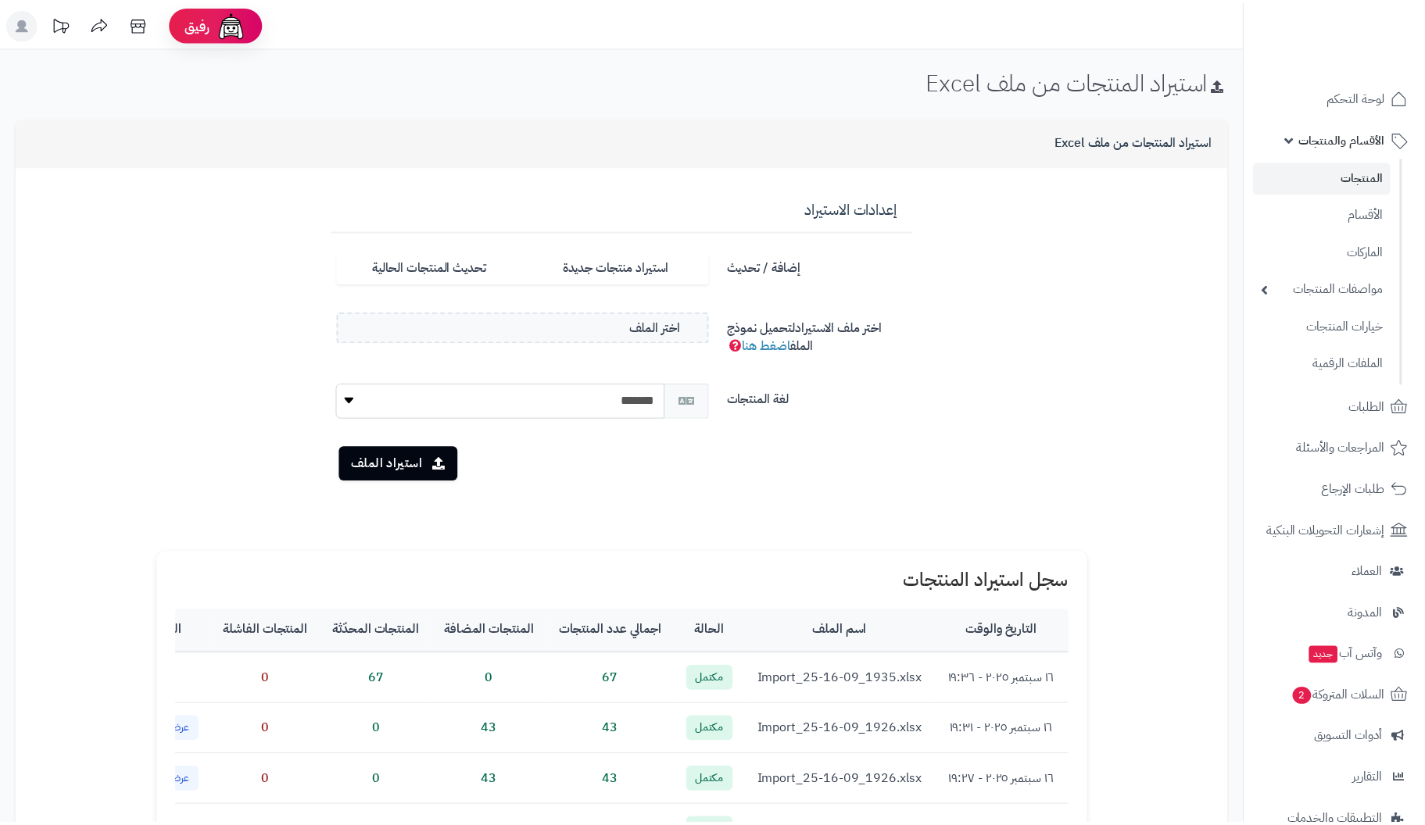
scroll to position [306, 0]
